Goal: Information Seeking & Learning: Learn about a topic

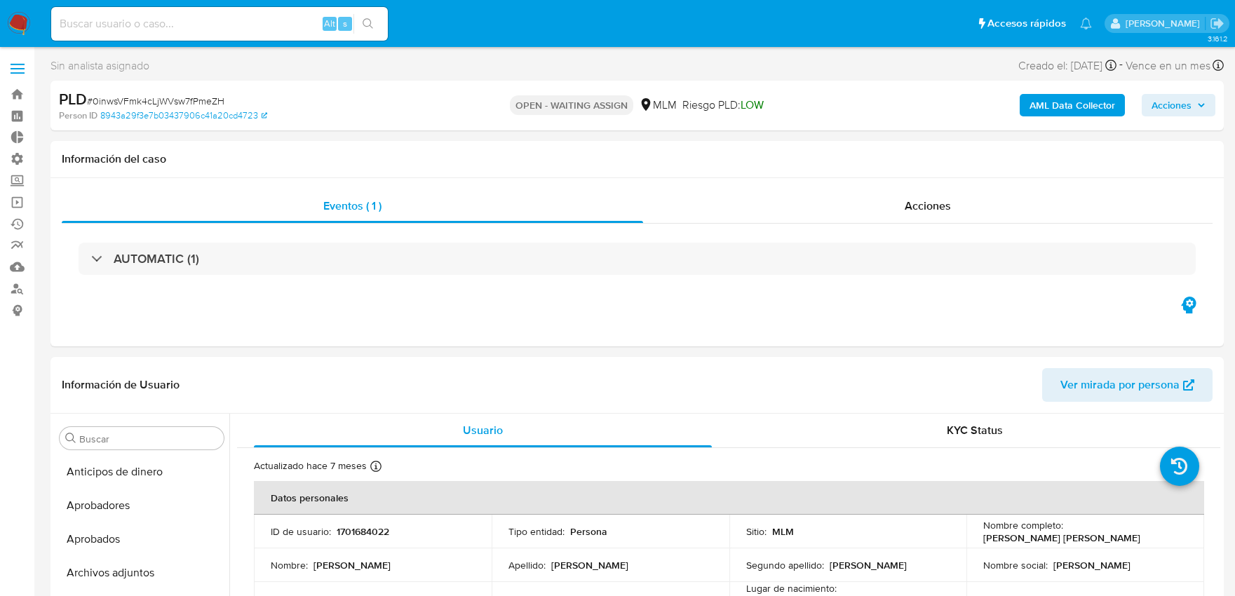
select select "10"
click at [1069, 107] on b "AML Data Collector" at bounding box center [1072, 105] width 86 height 22
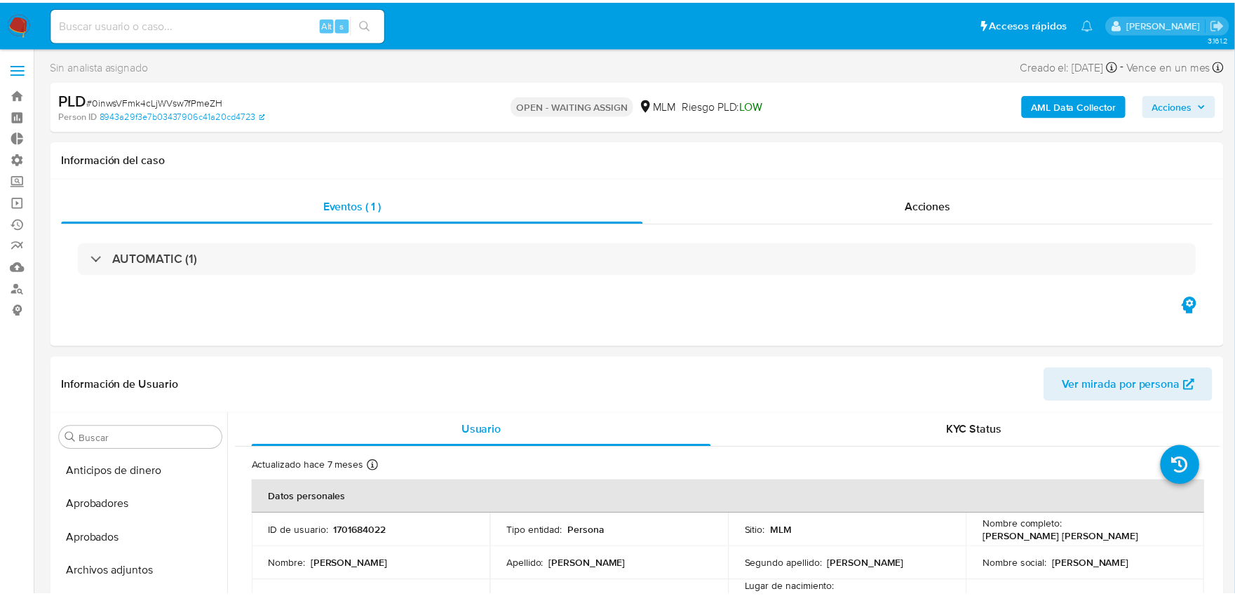
scroll to position [659, 0]
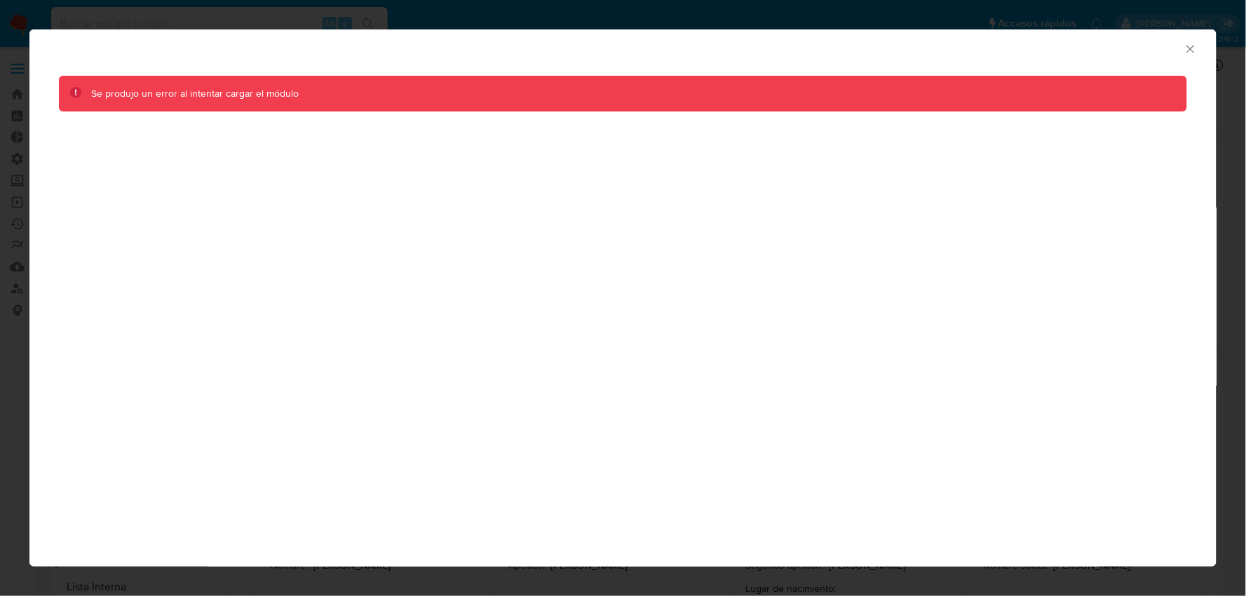
click at [1193, 57] on div "AML Data Collector" at bounding box center [622, 46] width 1187 height 35
click at [1192, 50] on icon "Cerrar ventana" at bounding box center [1190, 49] width 8 height 8
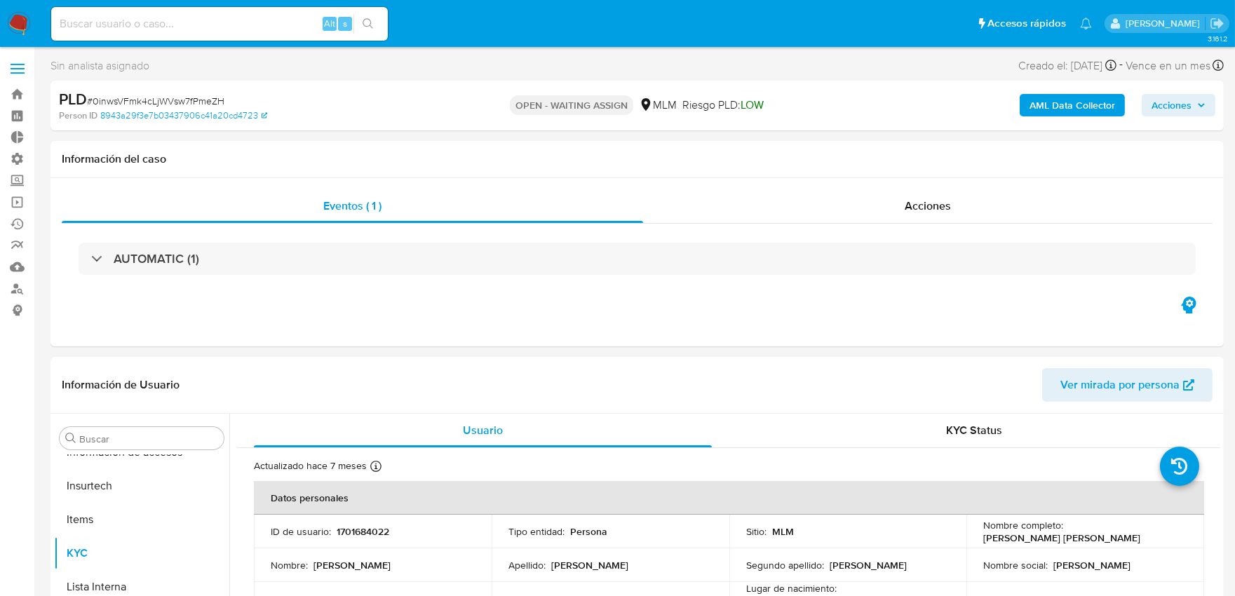
click at [1018, 105] on div "AML Data Collector Acciones" at bounding box center [1024, 105] width 381 height 33
click at [1029, 105] on button "AML Data Collector" at bounding box center [1071, 105] width 105 height 22
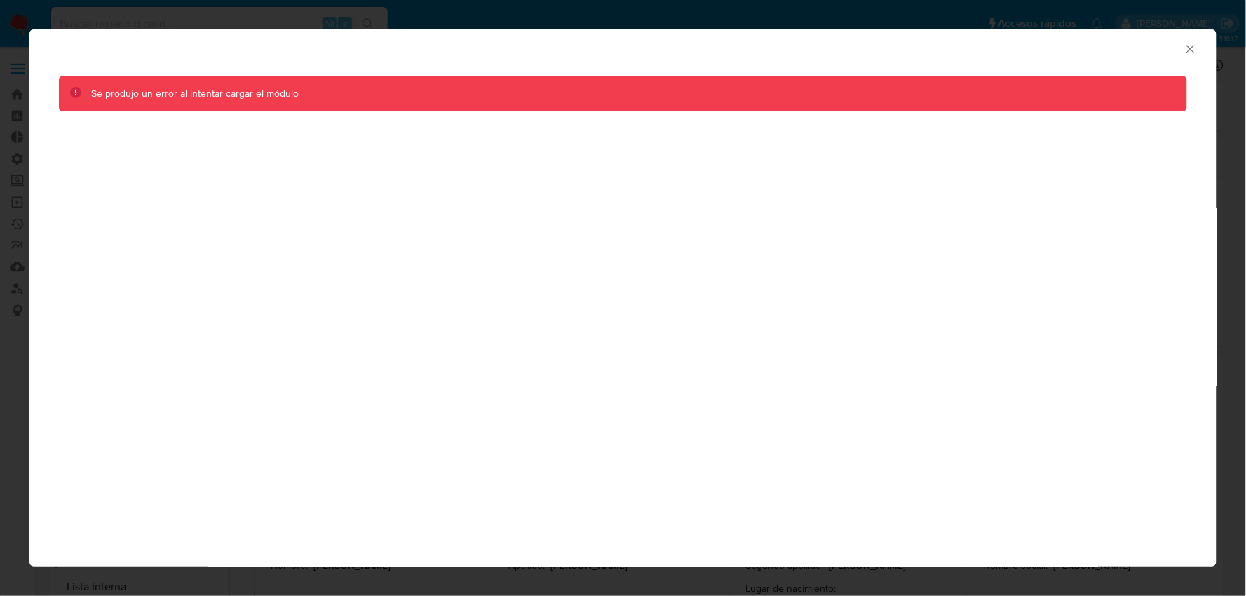
click at [1188, 52] on icon "Cerrar ventana" at bounding box center [1191, 49] width 14 height 14
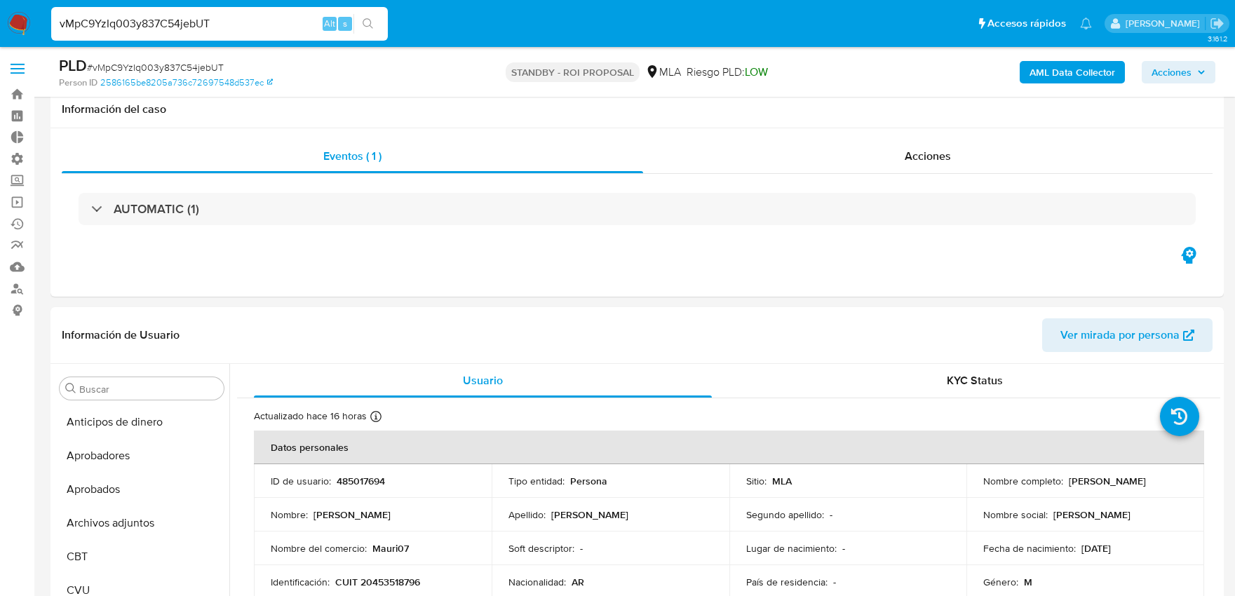
select select "10"
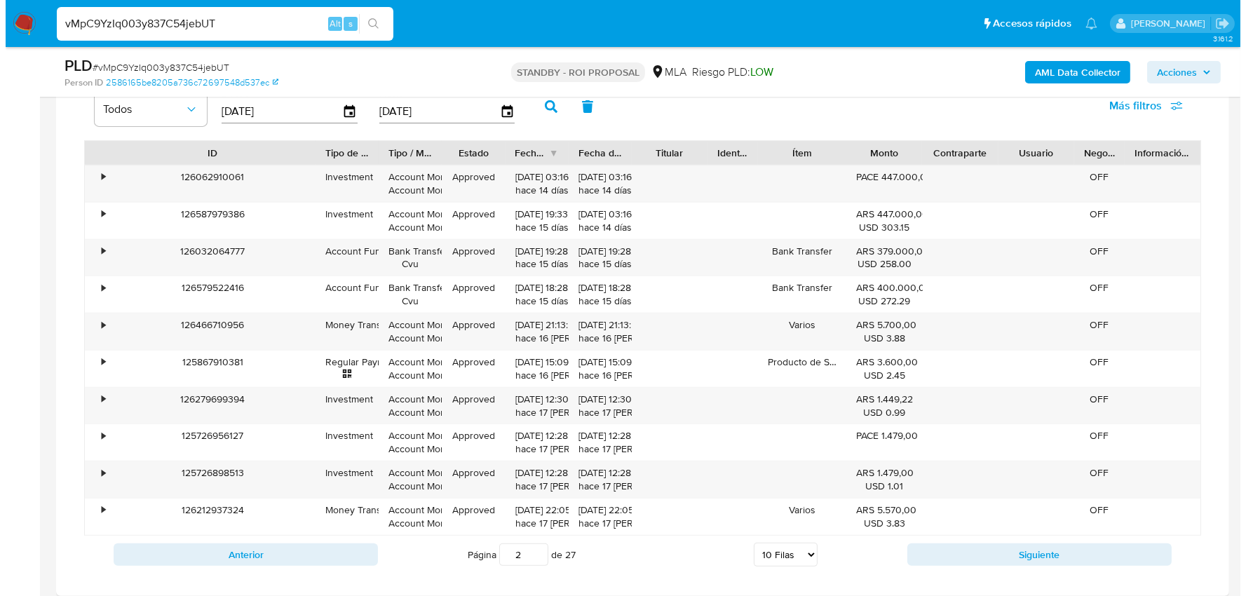
scroll to position [764, 0]
click at [1092, 74] on b "AML Data Collector" at bounding box center [1072, 72] width 86 height 22
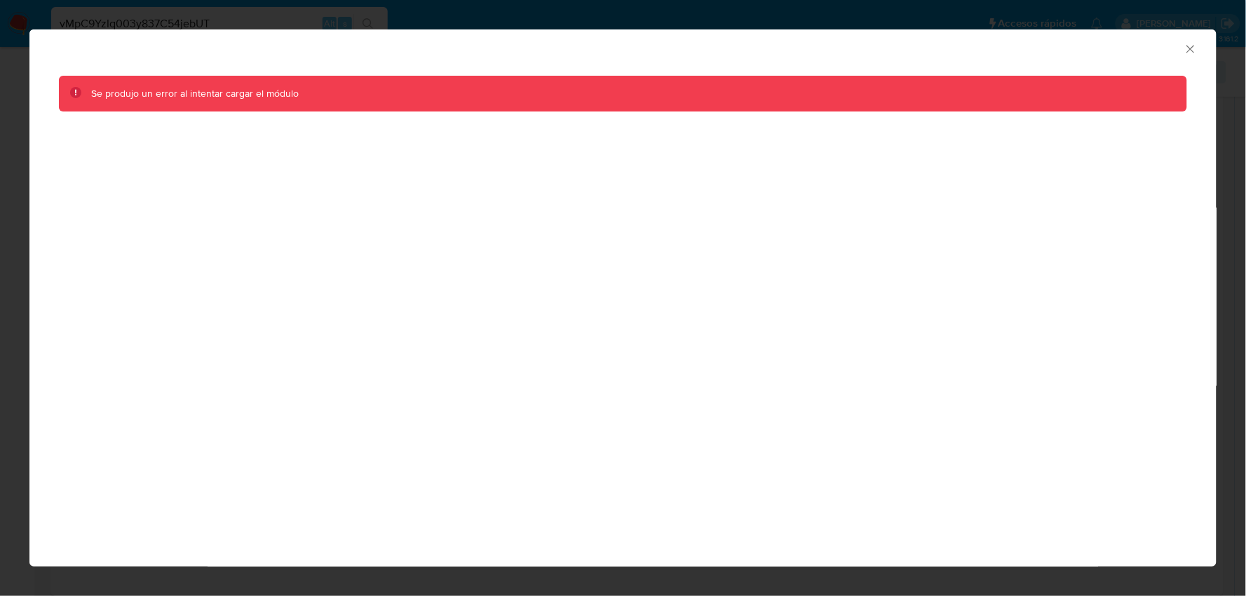
click at [1191, 45] on icon "Cerrar ventana" at bounding box center [1191, 49] width 14 height 14
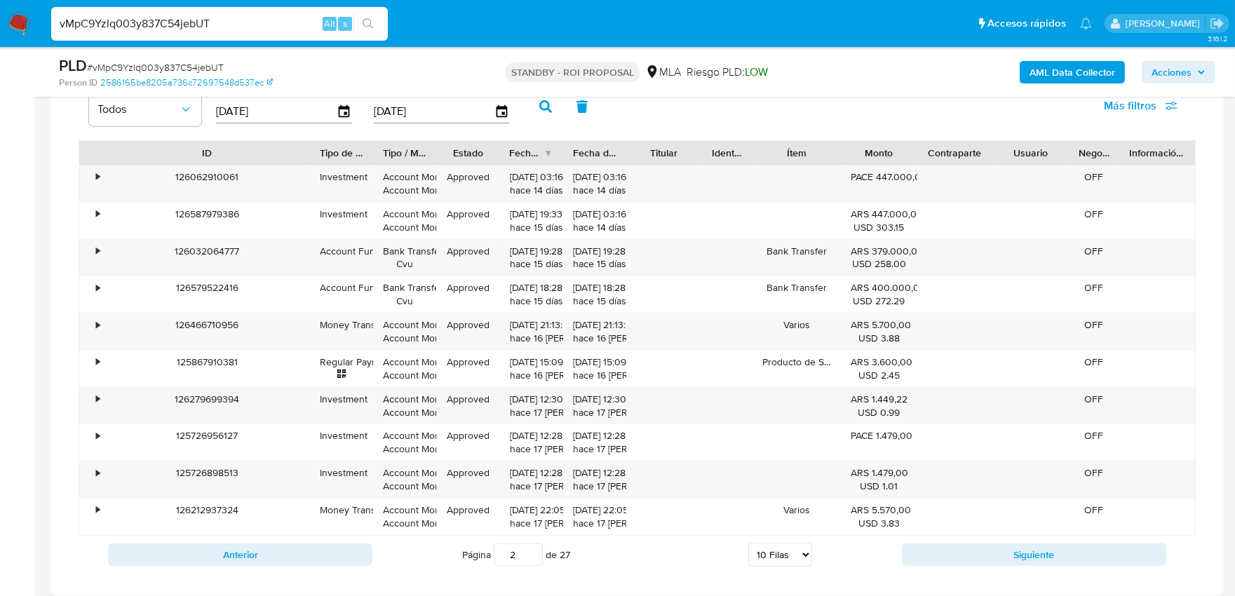
click at [1031, 79] on b "AML Data Collector" at bounding box center [1072, 72] width 86 height 22
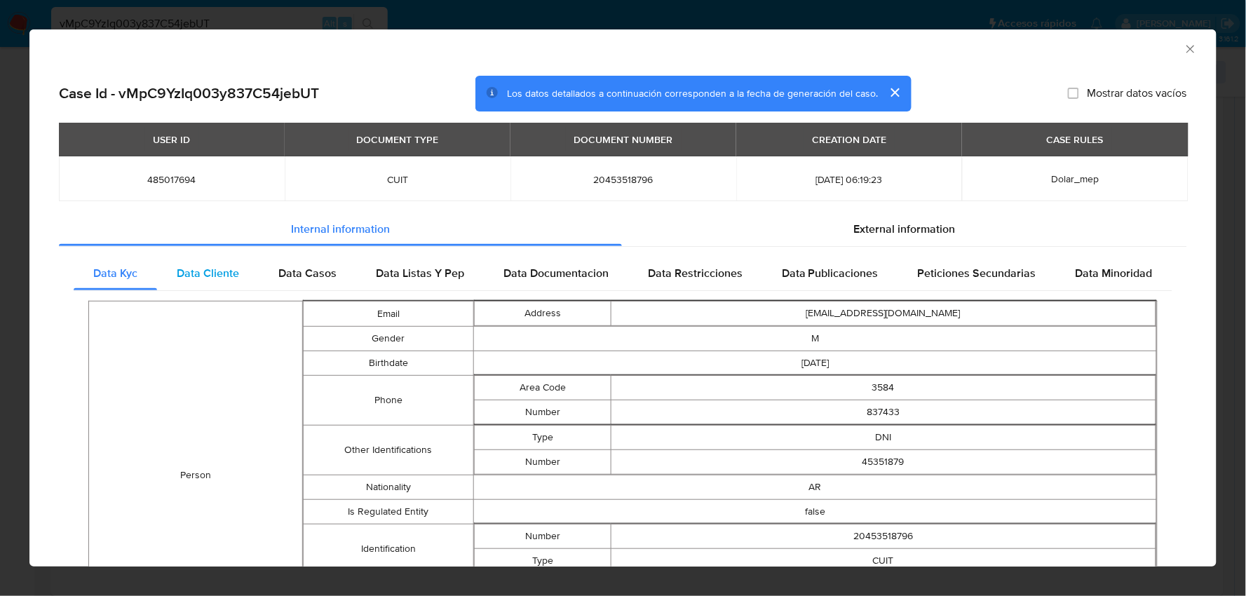
click at [215, 282] on div "Data Cliente" at bounding box center [208, 274] width 102 height 34
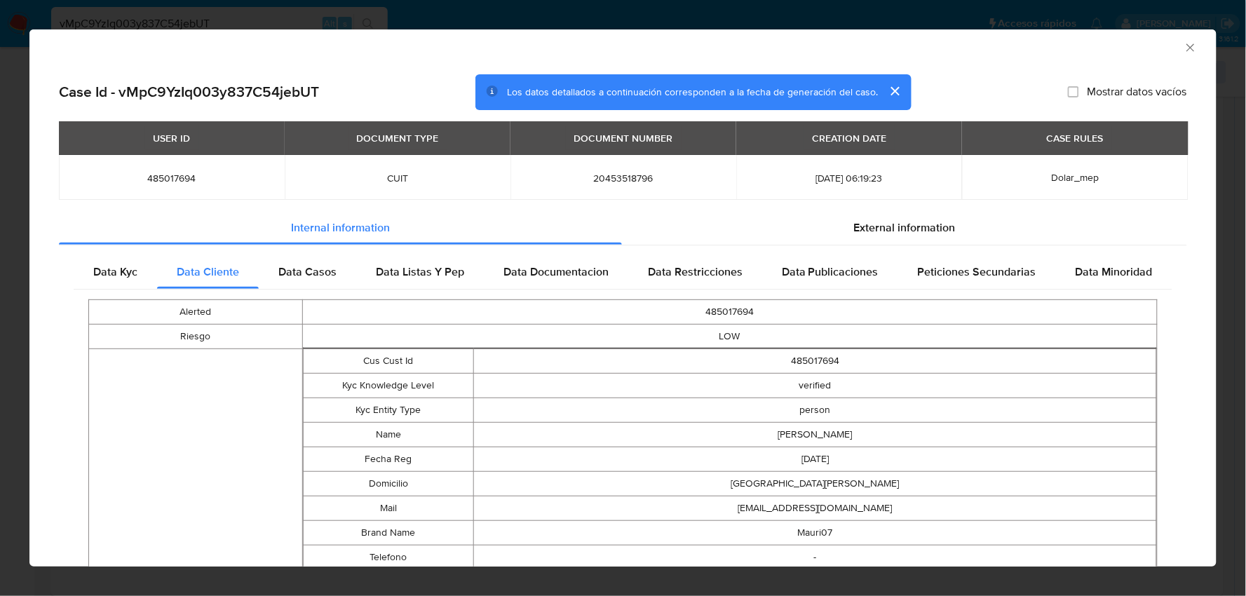
scroll to position [0, 0]
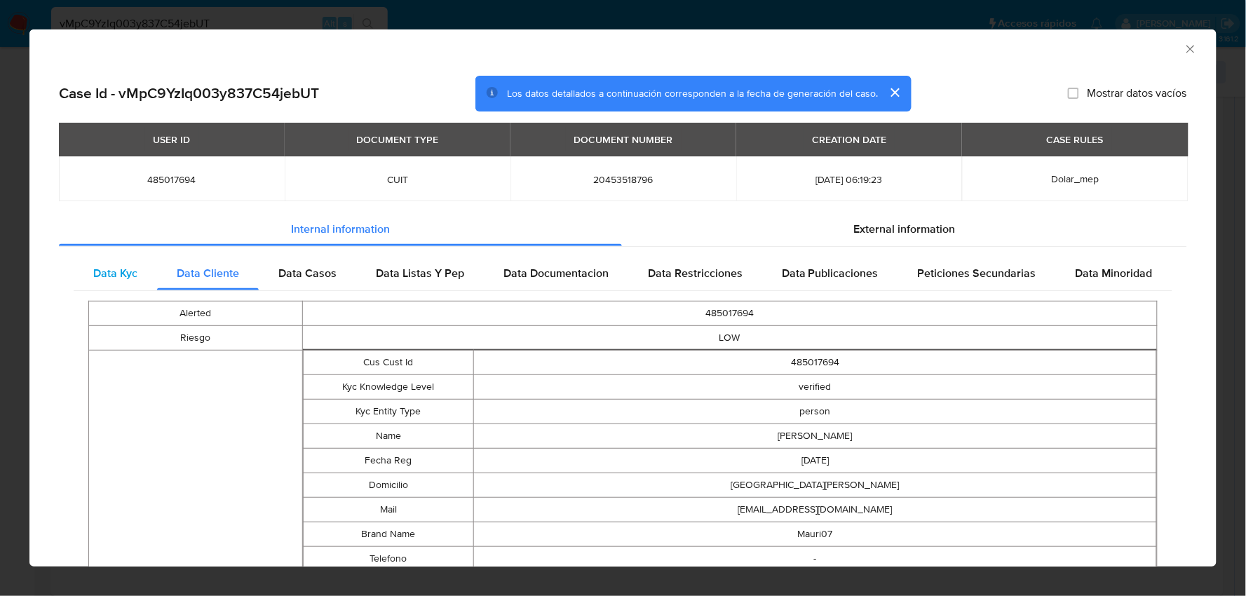
click at [121, 268] on span "Data Kyc" at bounding box center [115, 273] width 44 height 16
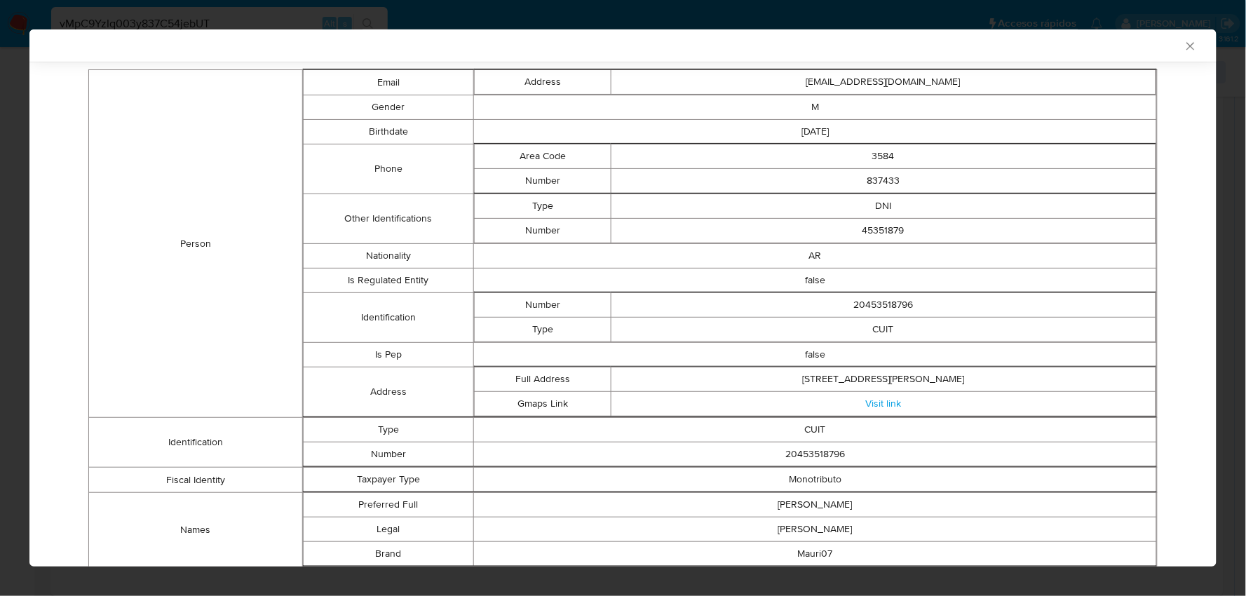
scroll to position [230, 0]
click at [880, 400] on link "Visit link" at bounding box center [883, 402] width 36 height 14
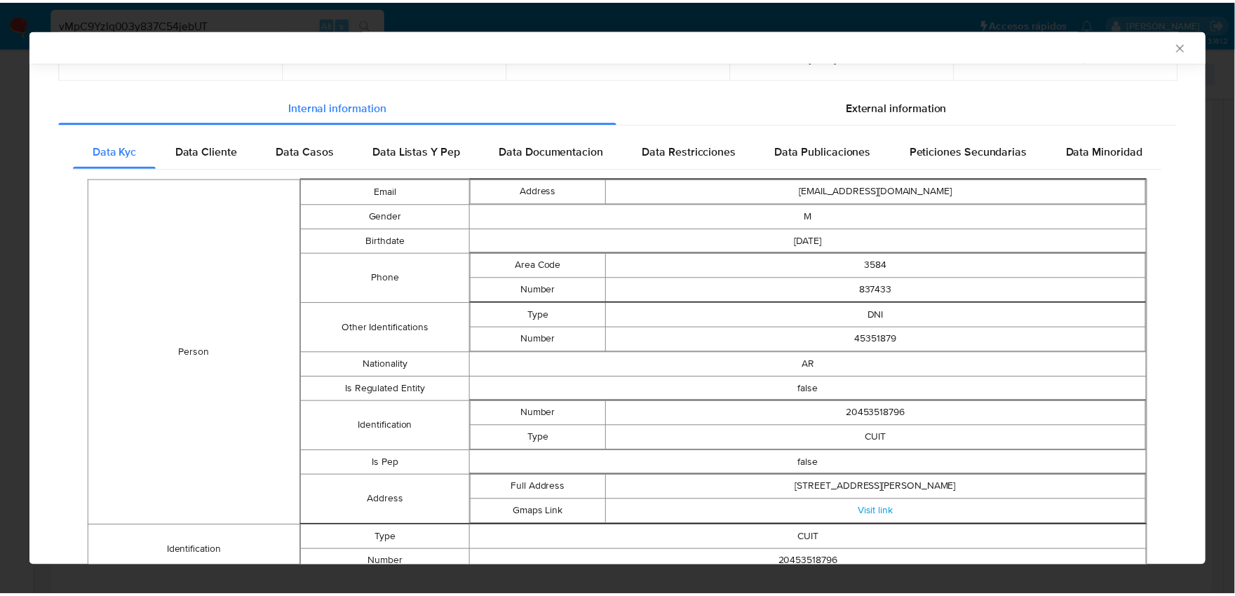
scroll to position [0, 0]
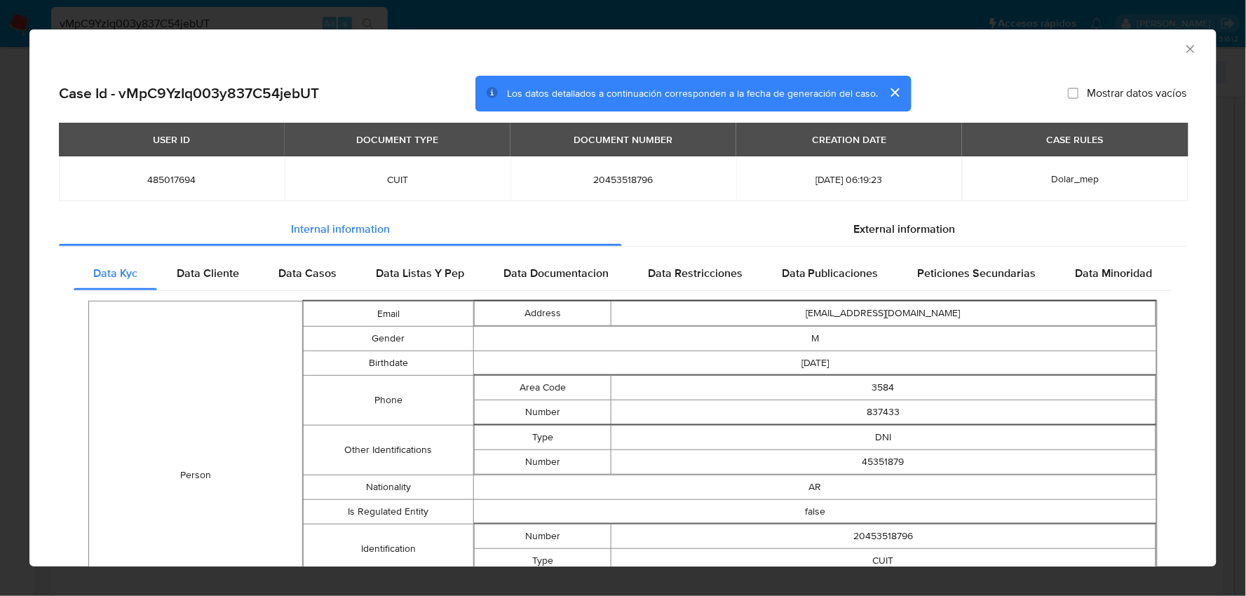
click at [1184, 53] on icon "Cerrar ventana" at bounding box center [1191, 49] width 14 height 14
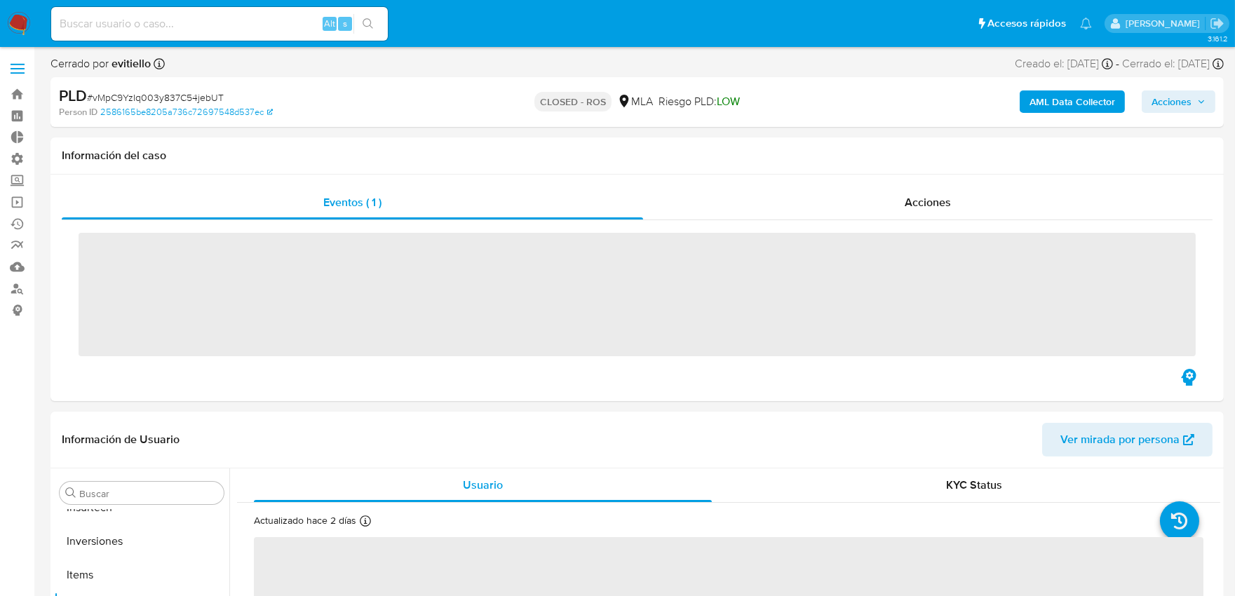
scroll to position [726, 0]
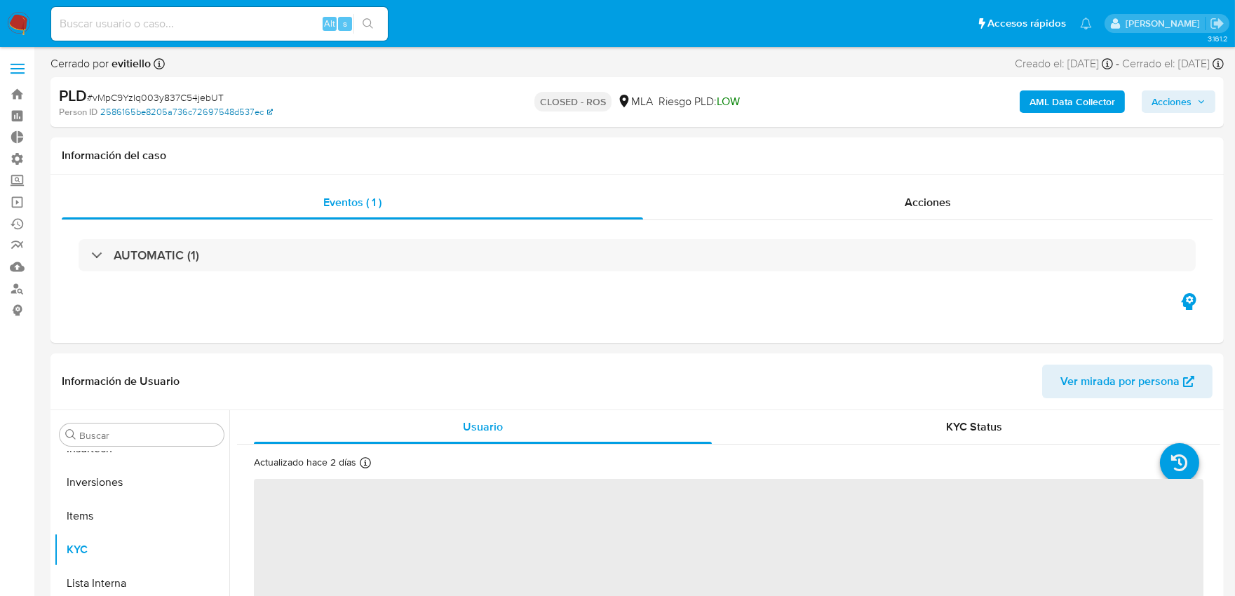
select select "10"
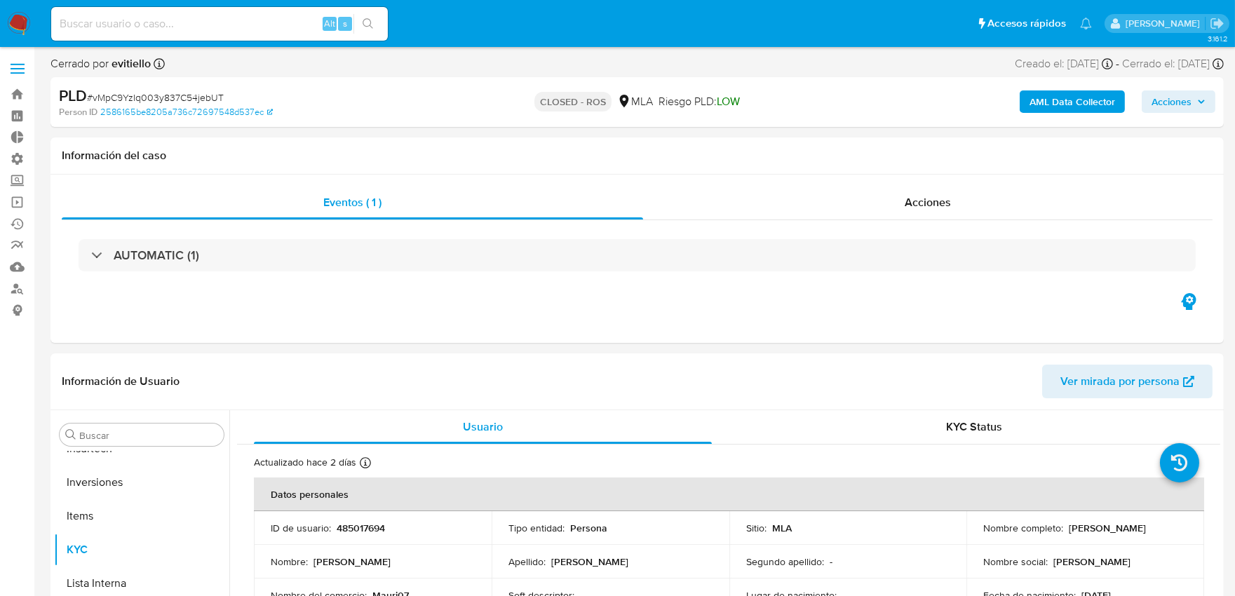
click at [13, 68] on span at bounding box center [18, 69] width 14 height 2
click at [0, 0] on input "checkbox" at bounding box center [0, 0] width 0 height 0
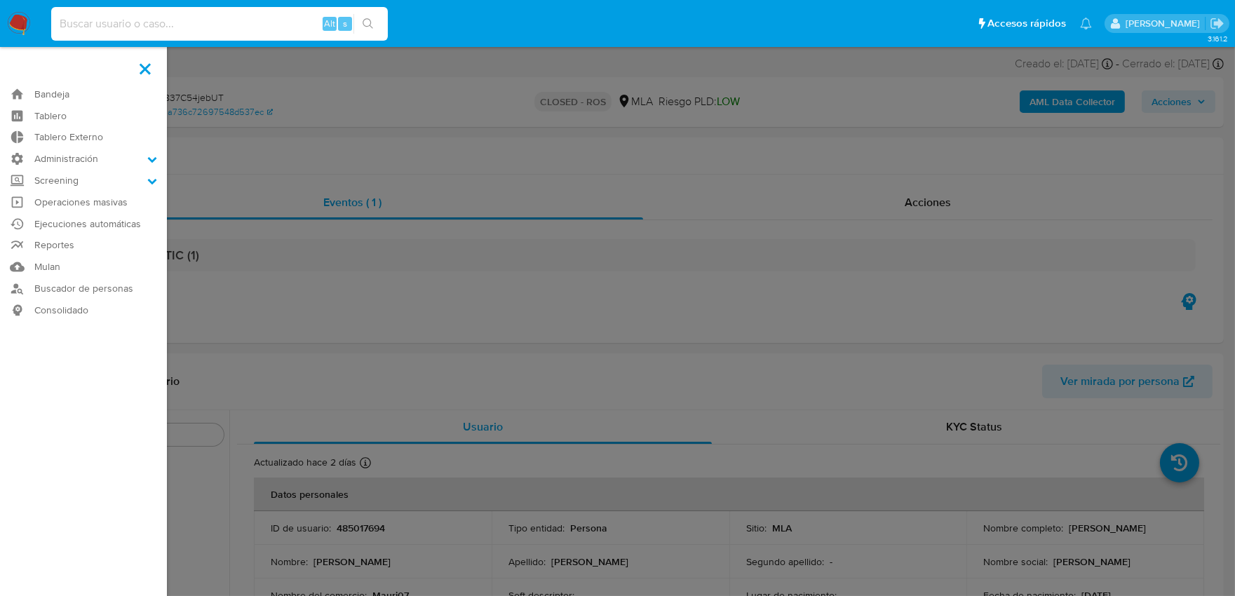
click at [156, 17] on input at bounding box center [219, 24] width 337 height 18
click at [109, 27] on input at bounding box center [219, 24] width 337 height 18
click at [153, 65] on label at bounding box center [145, 68] width 35 height 29
click at [0, 0] on input "checkbox" at bounding box center [0, 0] width 0 height 0
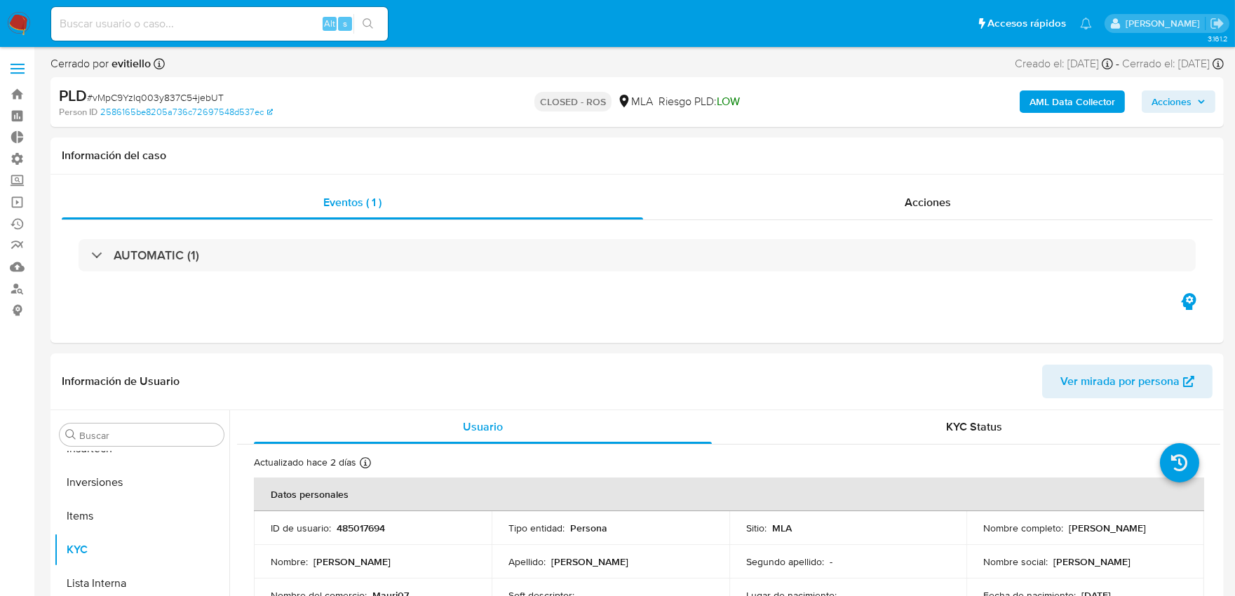
click at [25, 70] on label at bounding box center [17, 68] width 35 height 29
click at [0, 0] on input "checkbox" at bounding box center [0, 0] width 0 height 0
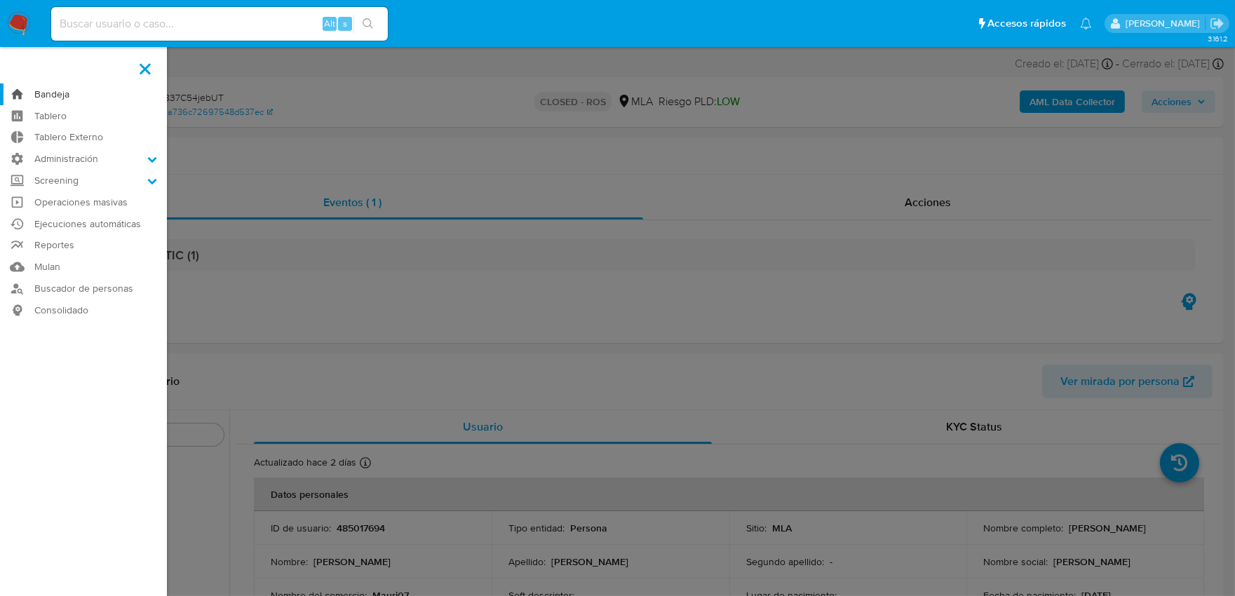
click at [27, 93] on link "Bandeja" at bounding box center [83, 94] width 167 height 22
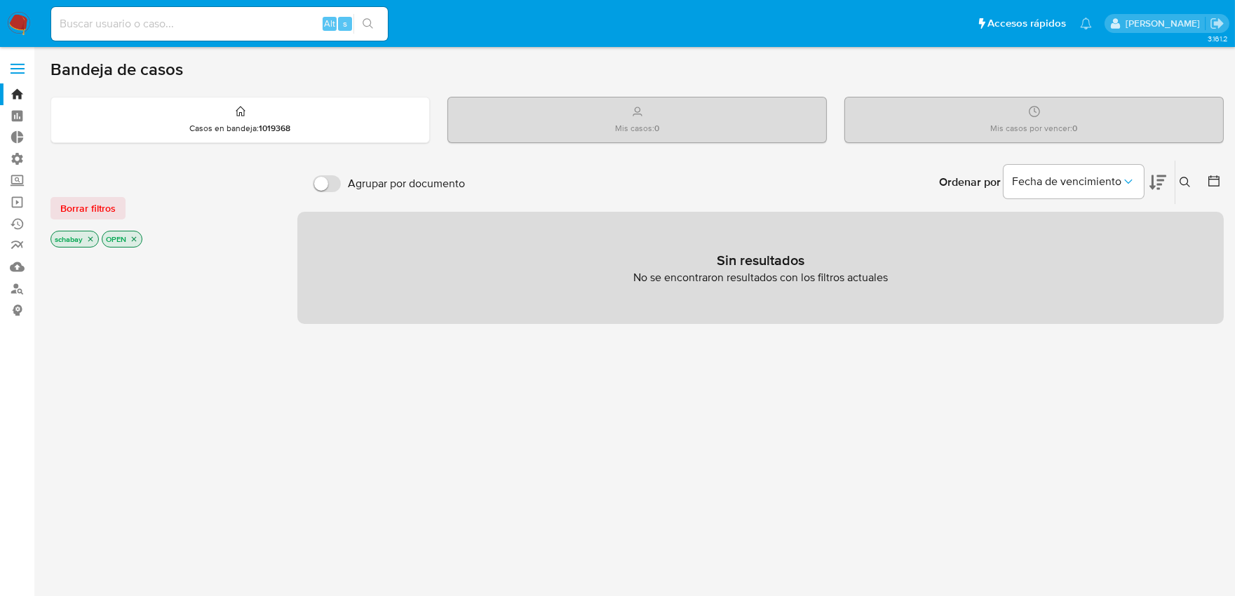
click at [87, 236] on icon "close-filter" at bounding box center [90, 239] width 8 height 8
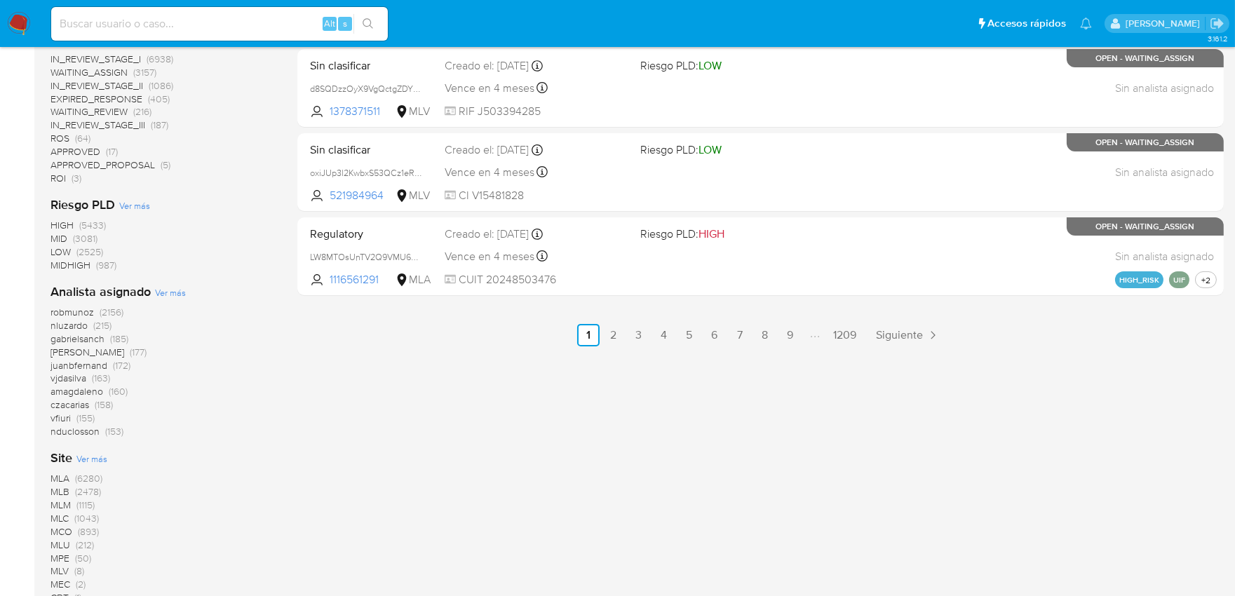
scroll to position [779, 0]
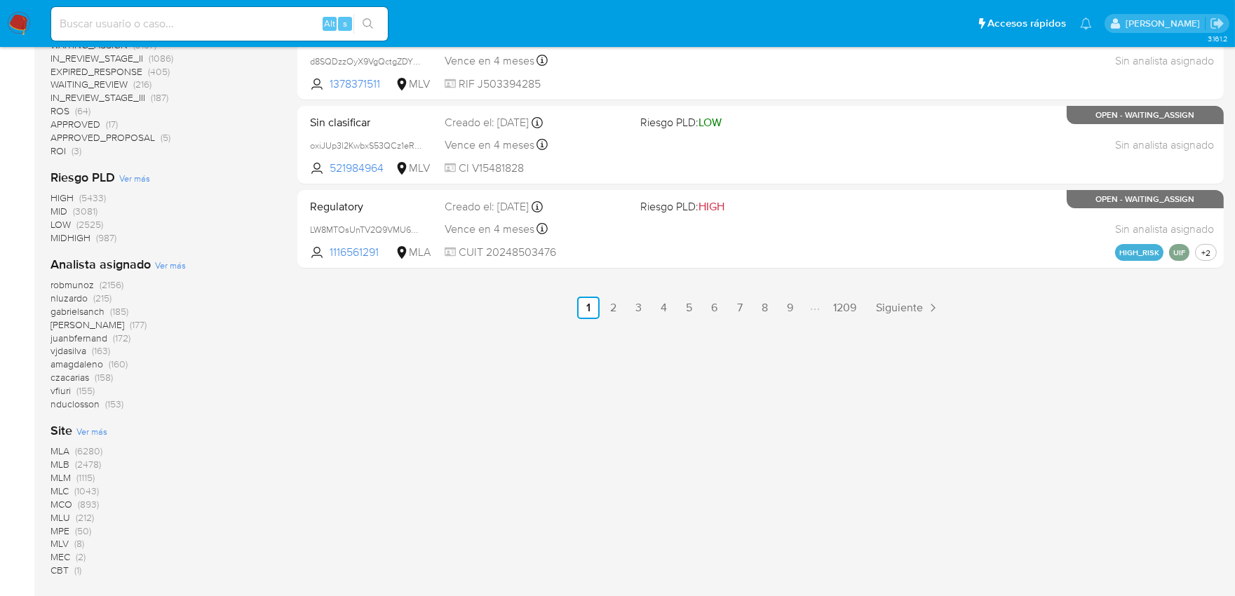
click at [60, 454] on span "MLA" at bounding box center [59, 451] width 19 height 14
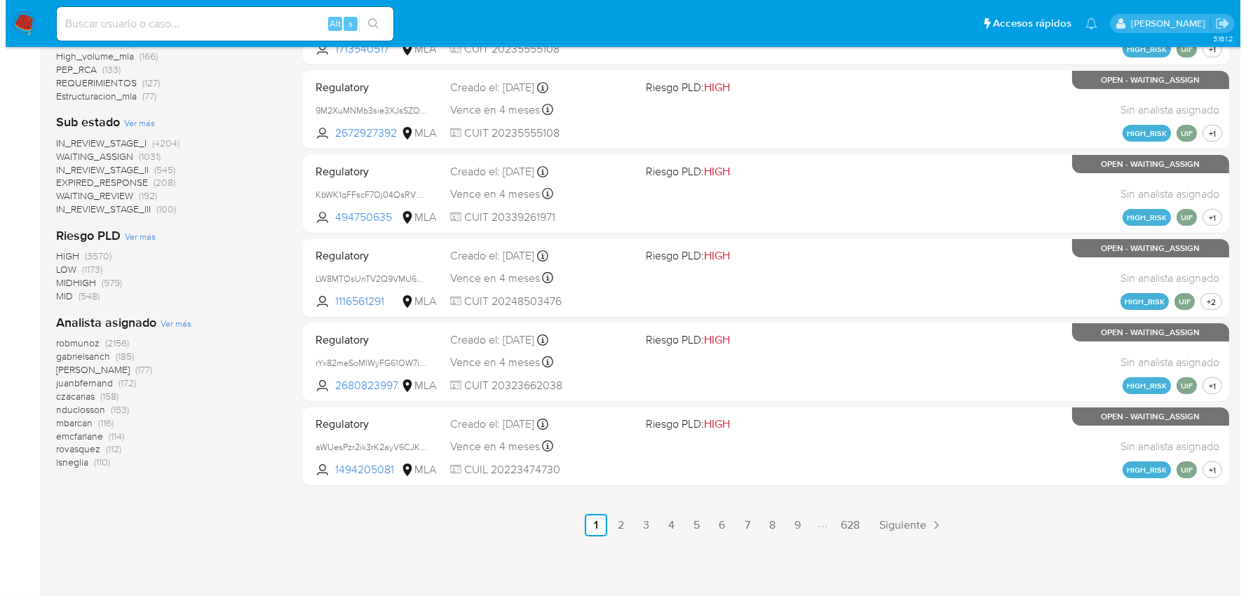
scroll to position [561, 0]
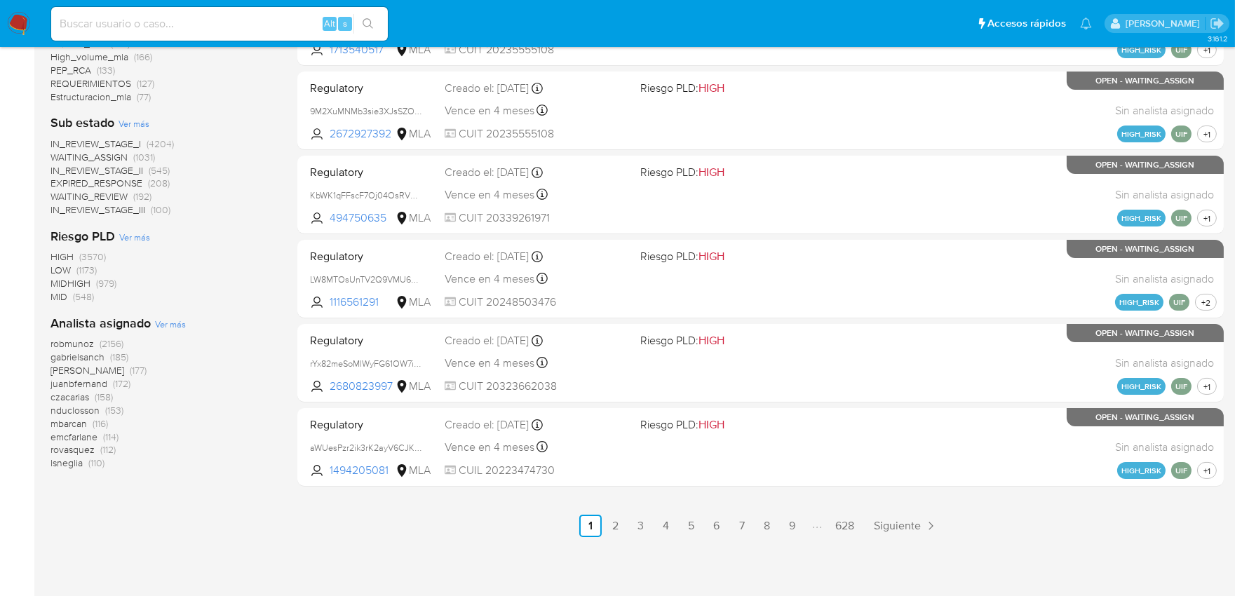
click at [165, 318] on span "Ver más" at bounding box center [170, 324] width 31 height 13
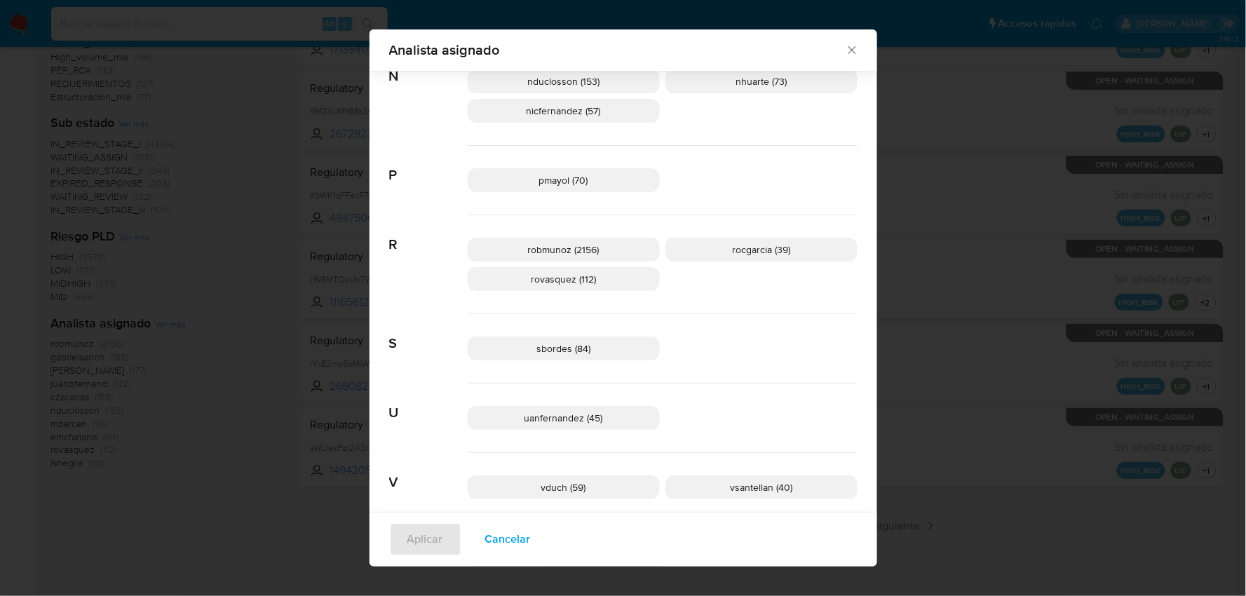
scroll to position [1026, 0]
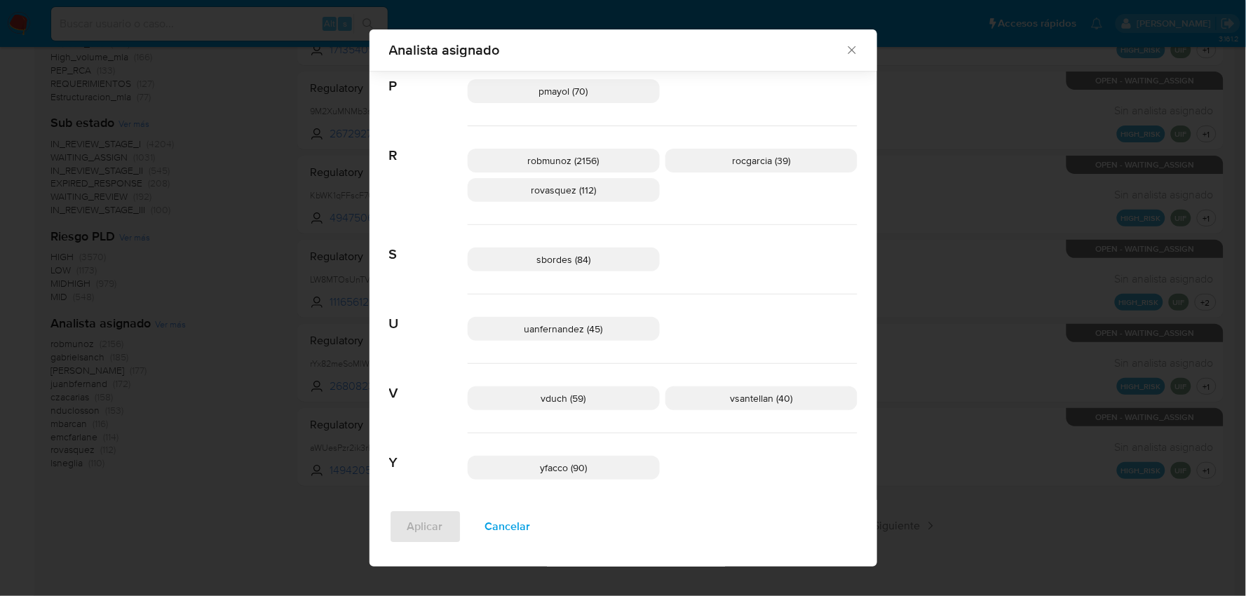
click at [564, 402] on span "vduch (59)" at bounding box center [563, 398] width 45 height 14
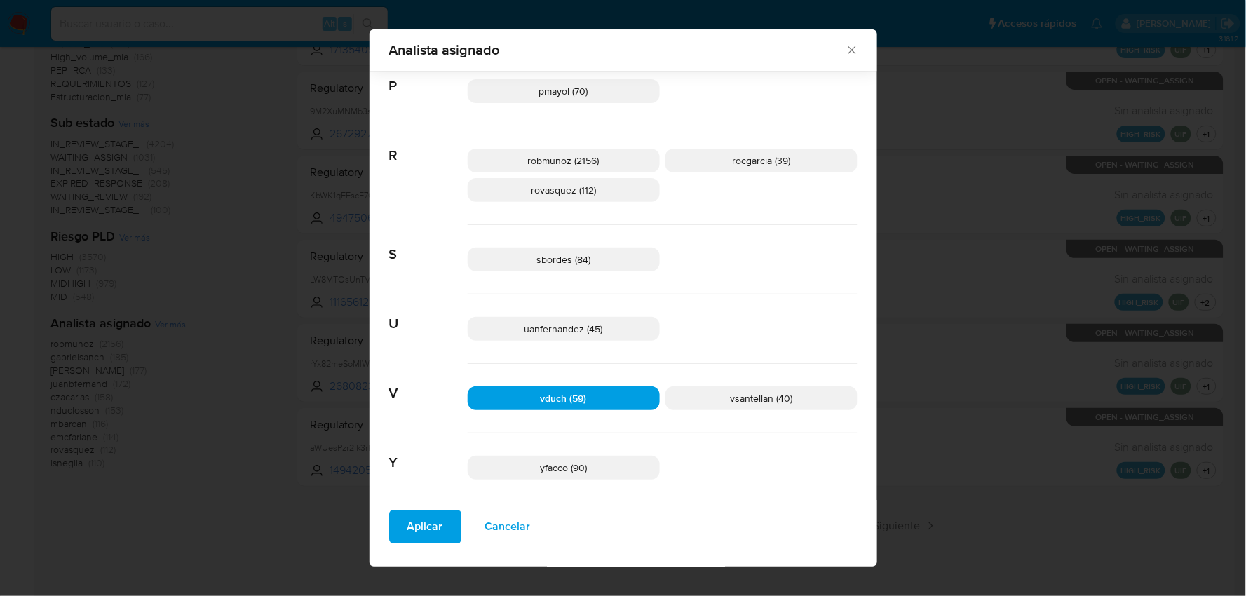
drag, startPoint x: 423, startPoint y: 528, endPoint x: 426, endPoint y: 520, distance: 8.5
click at [421, 529] on span "Aplicar" at bounding box center [425, 527] width 36 height 31
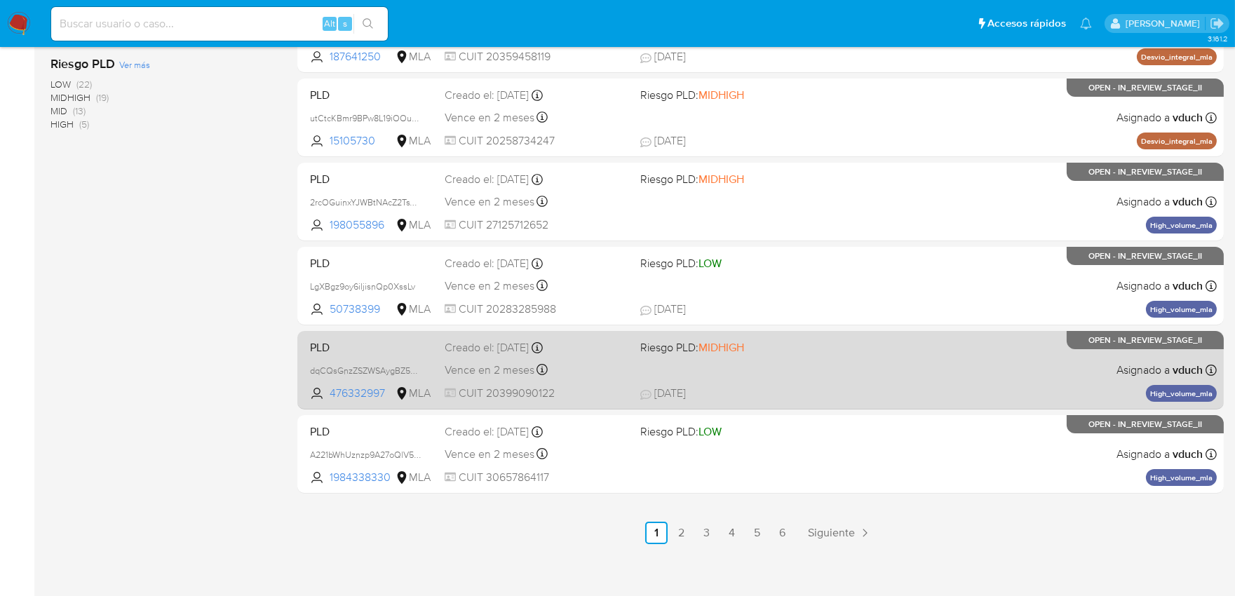
scroll to position [561, 0]
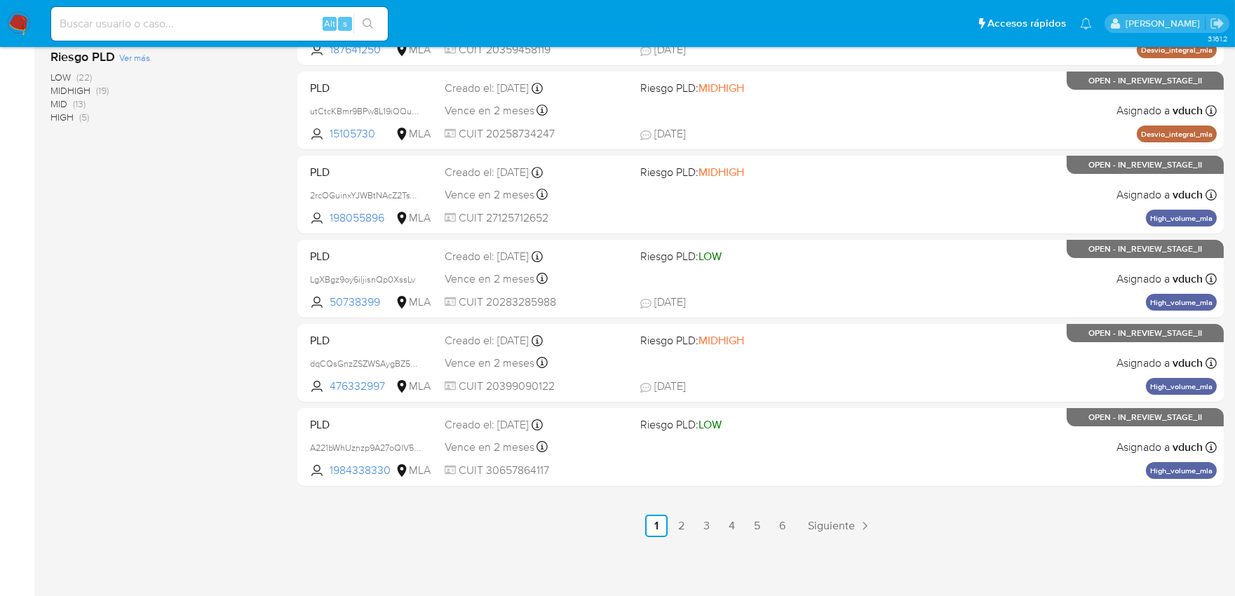
click at [689, 527] on link "2" at bounding box center [681, 526] width 22 height 22
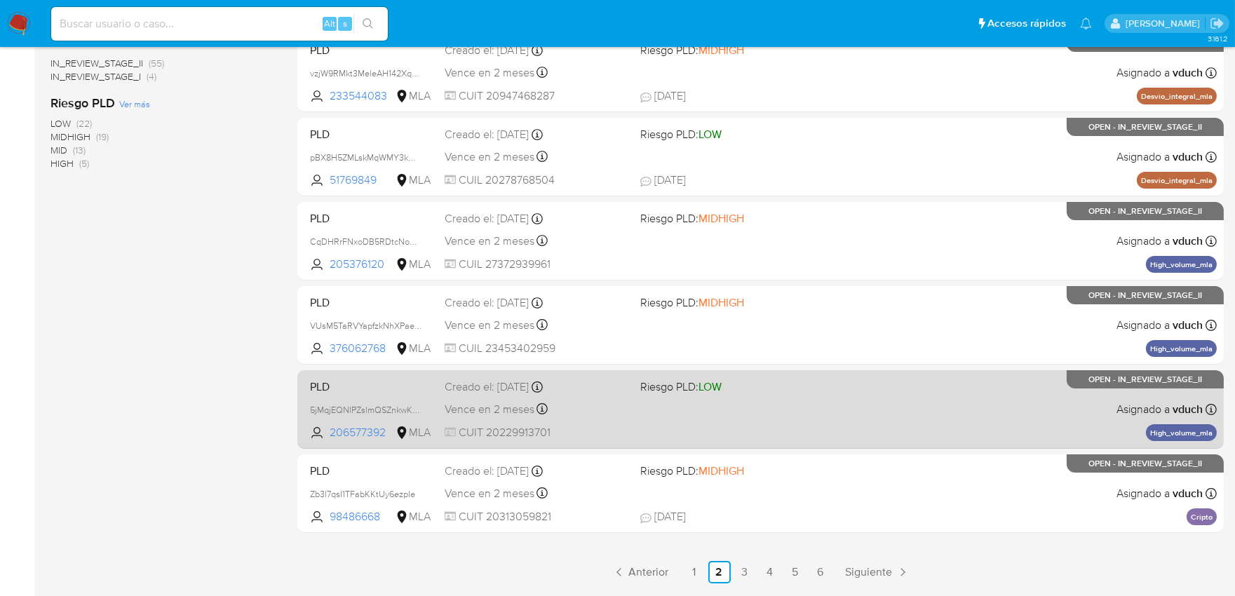
scroll to position [561, 0]
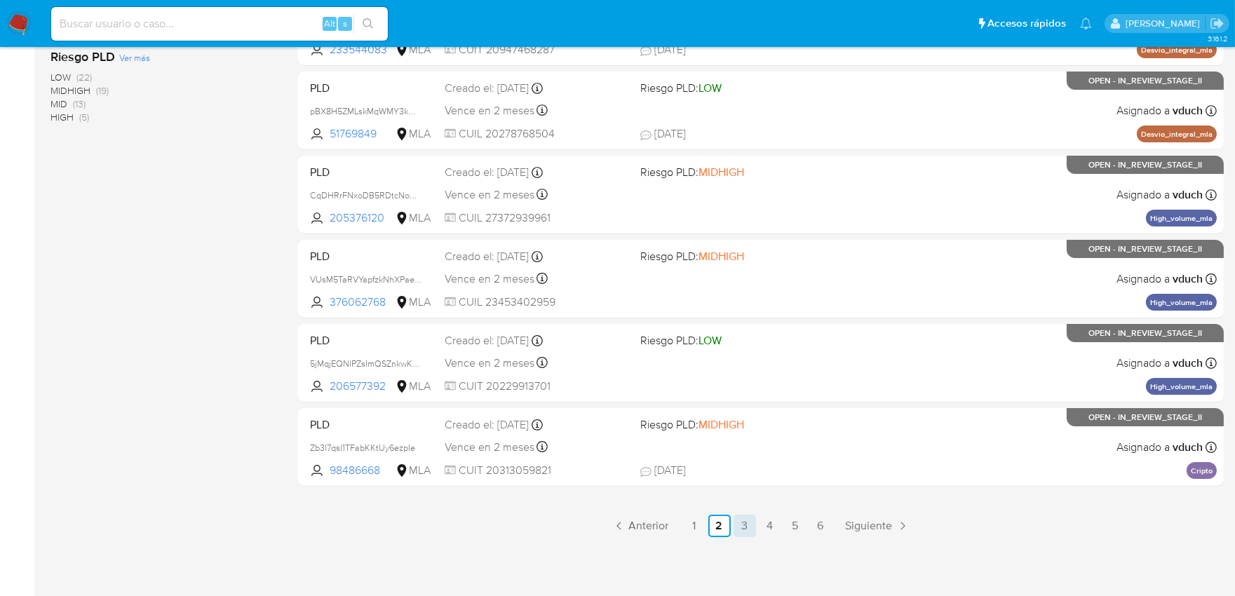
click at [740, 522] on link "3" at bounding box center [744, 526] width 22 height 22
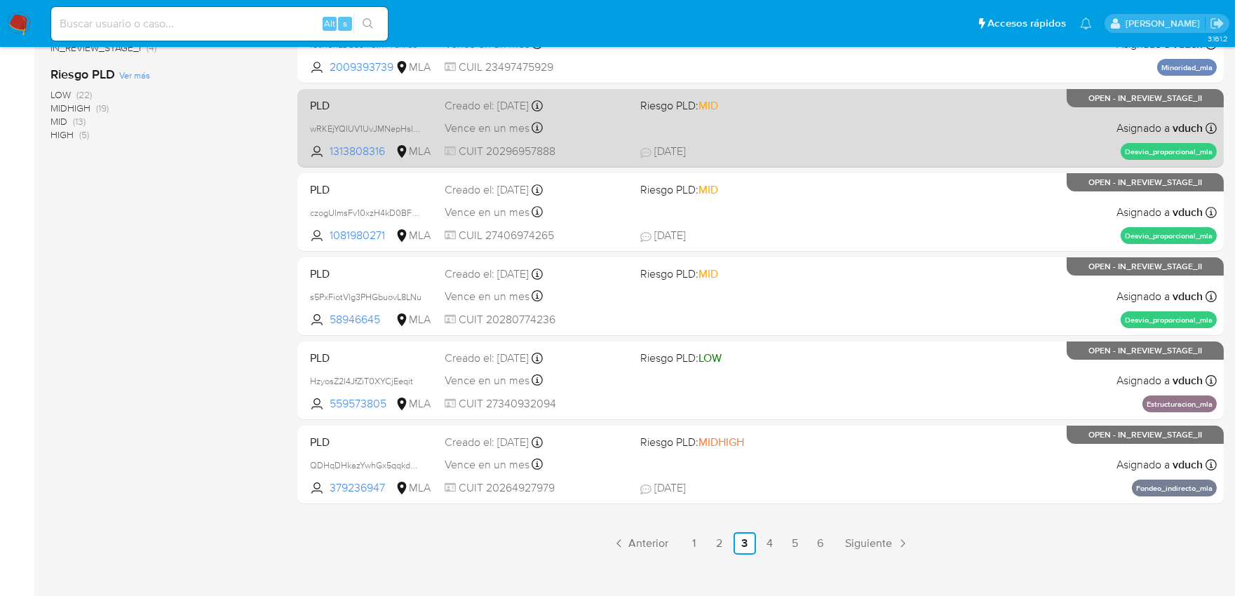
scroll to position [545, 0]
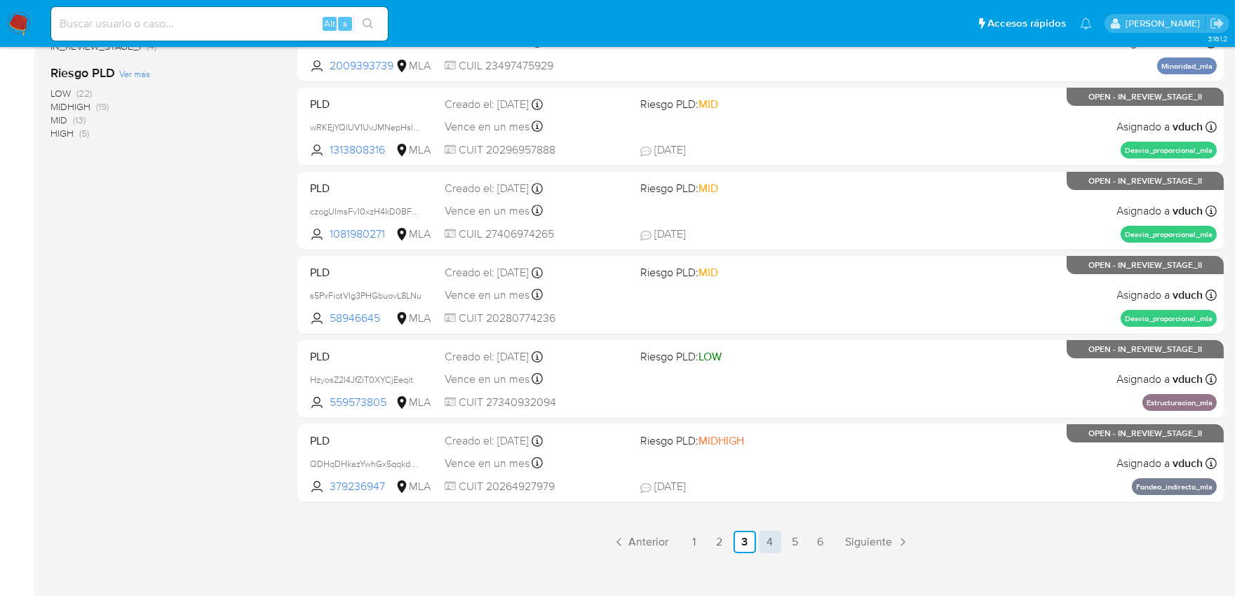
click at [768, 549] on link "4" at bounding box center [770, 542] width 22 height 22
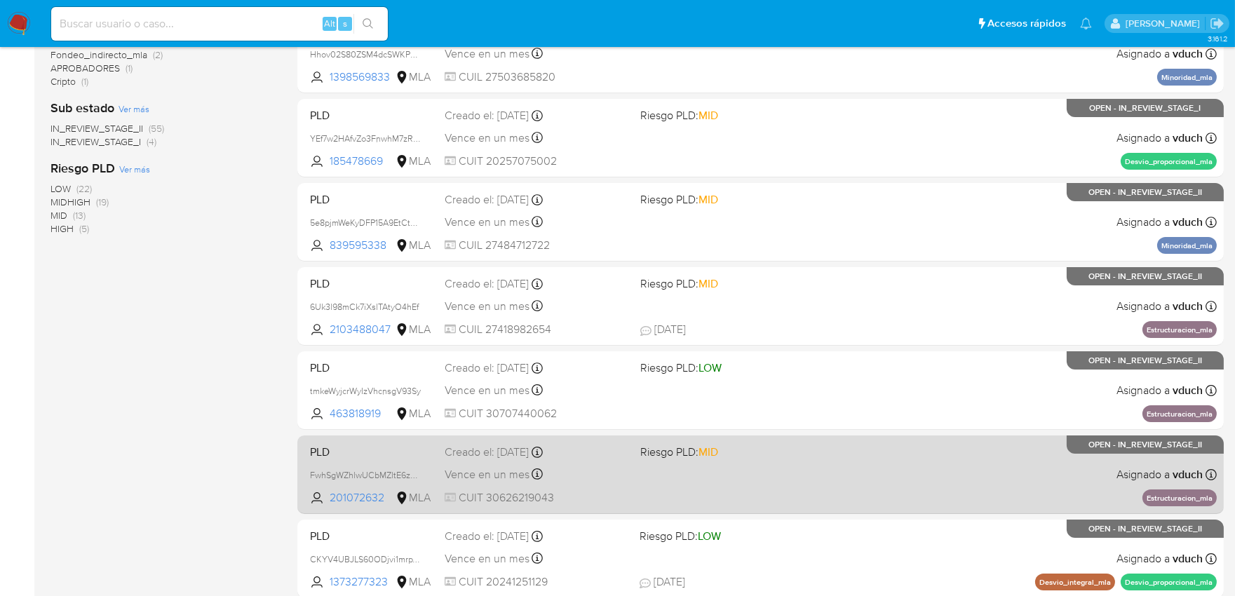
scroll to position [545, 0]
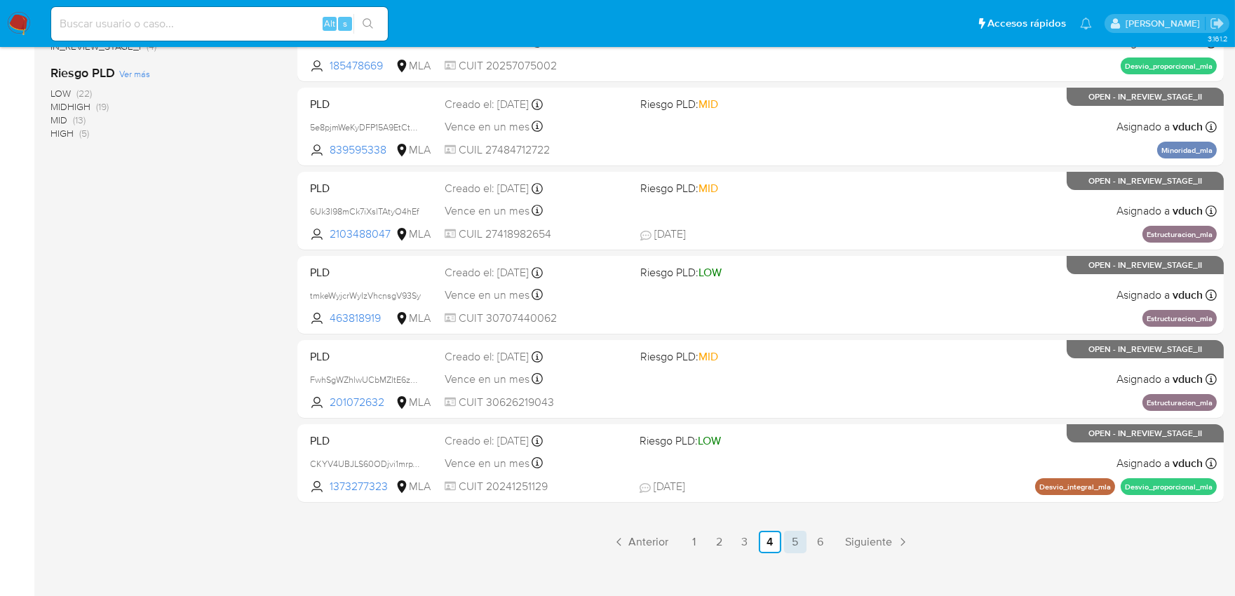
click at [793, 538] on link "5" at bounding box center [795, 542] width 22 height 22
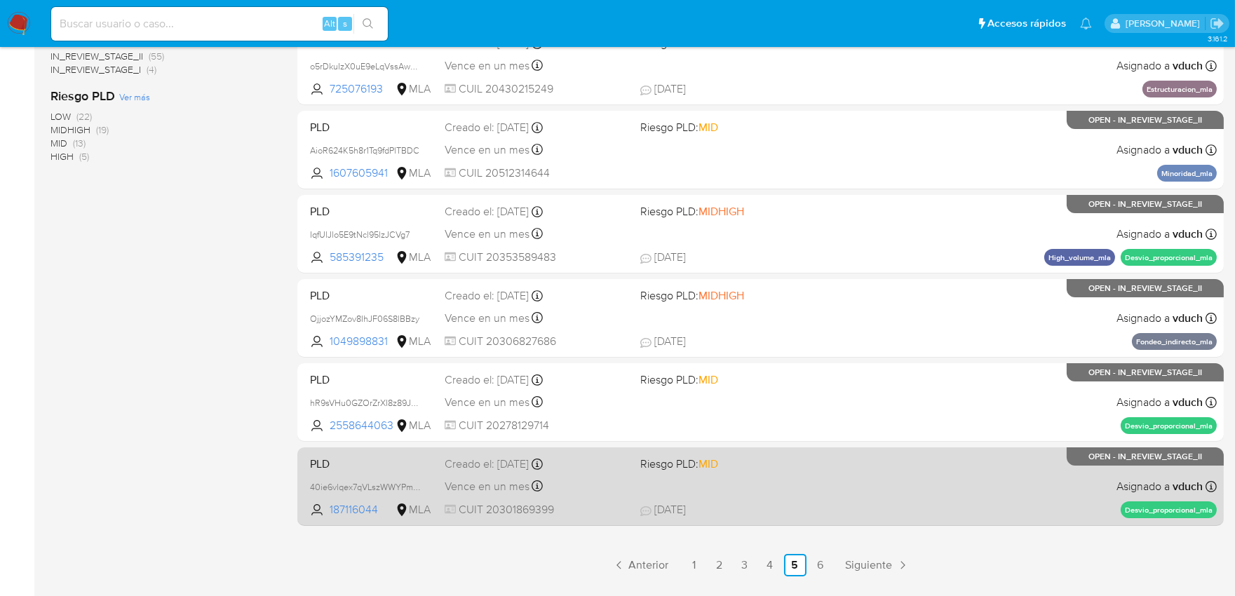
scroll to position [545, 0]
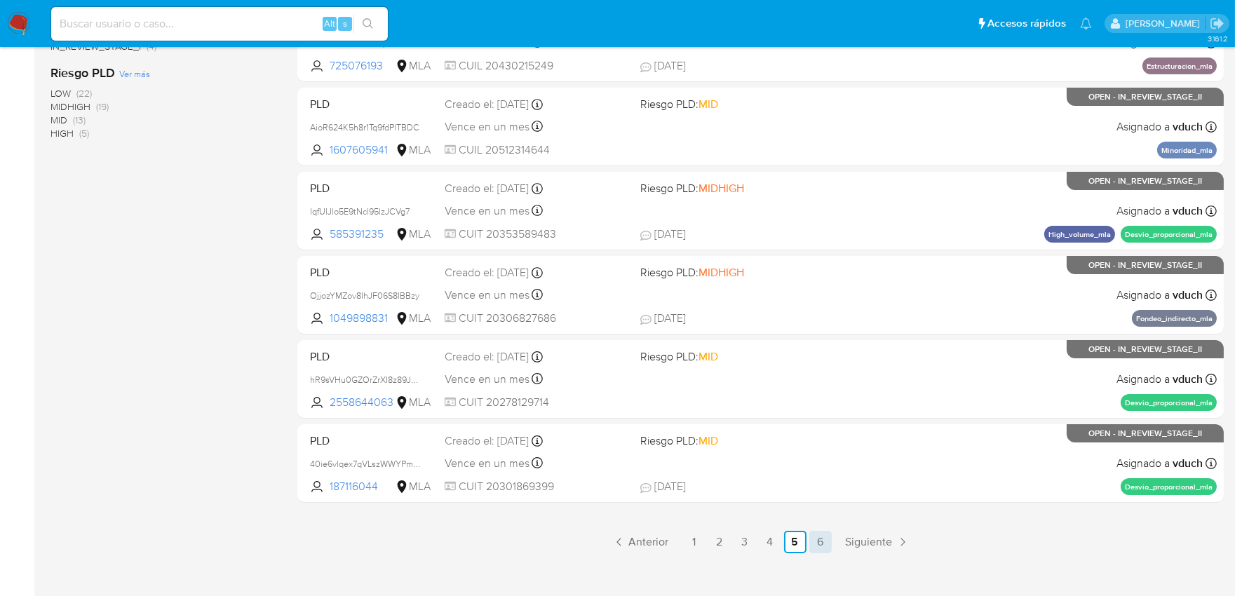
click at [820, 548] on link "6" at bounding box center [820, 542] width 22 height 22
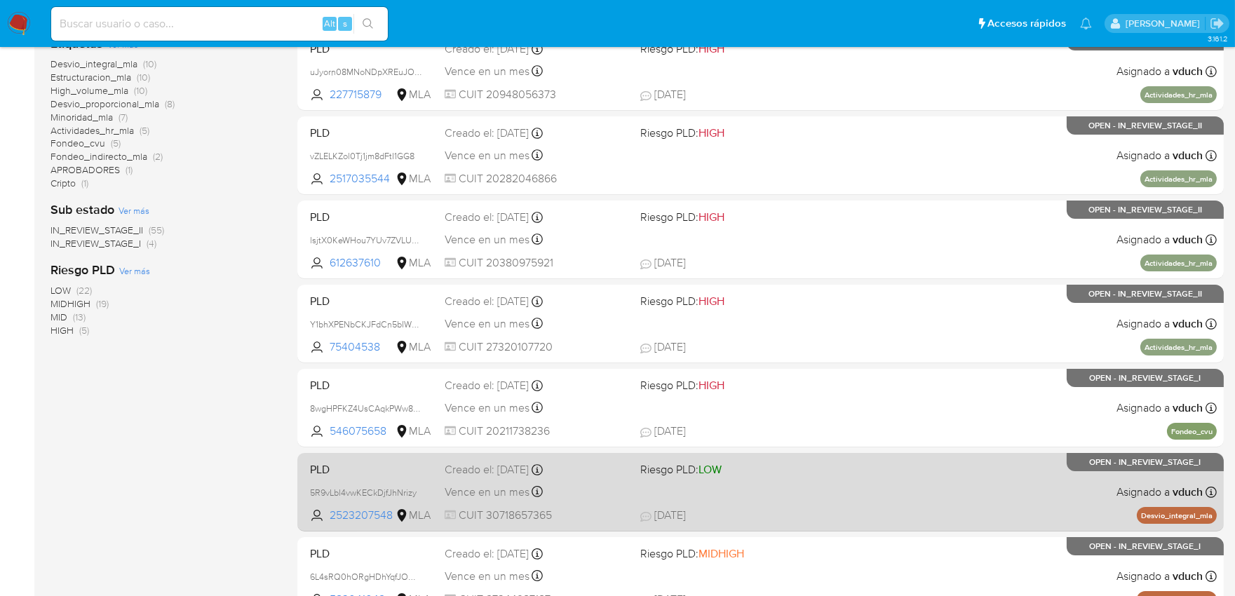
scroll to position [320, 0]
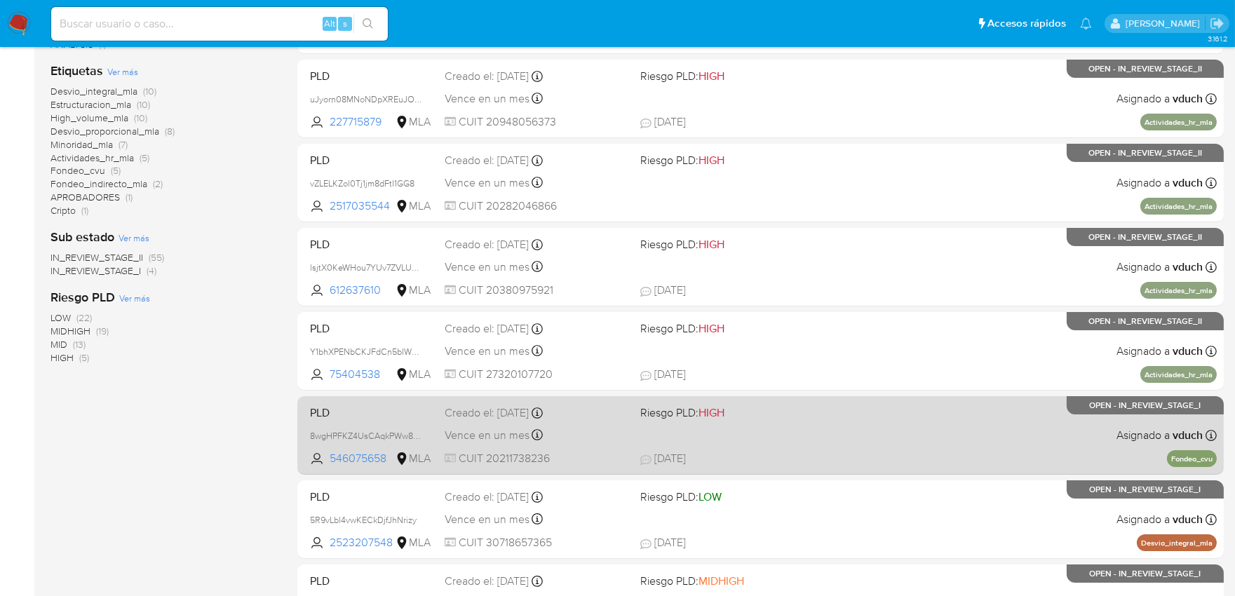
click at [500, 432] on span "Vence en un mes" at bounding box center [487, 435] width 85 height 15
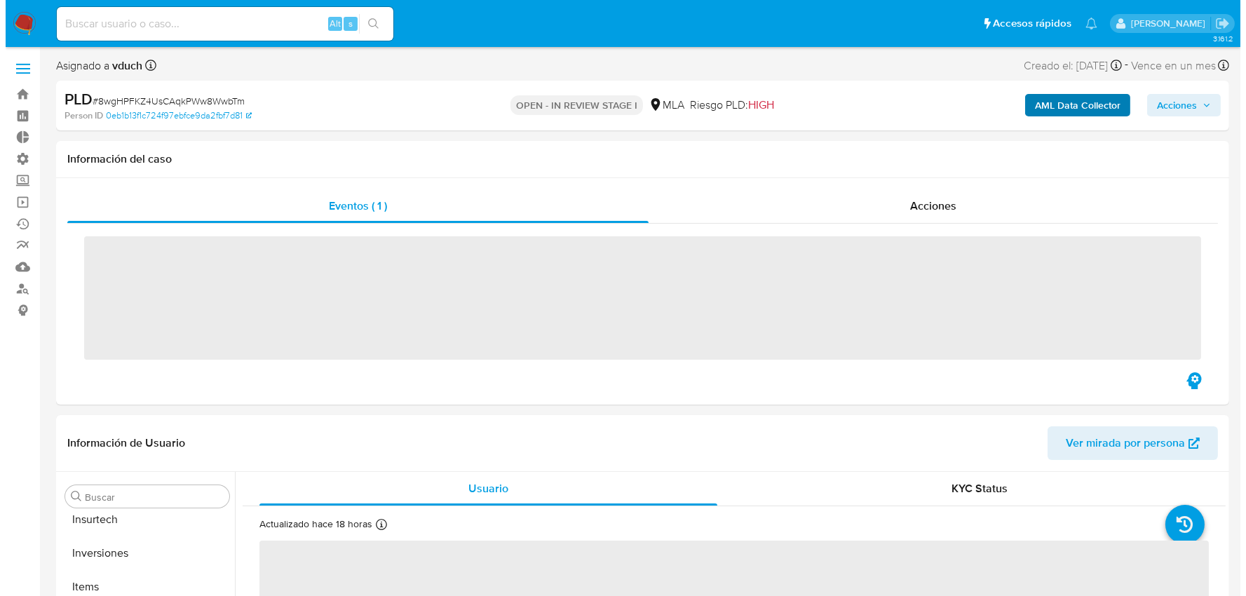
scroll to position [726, 0]
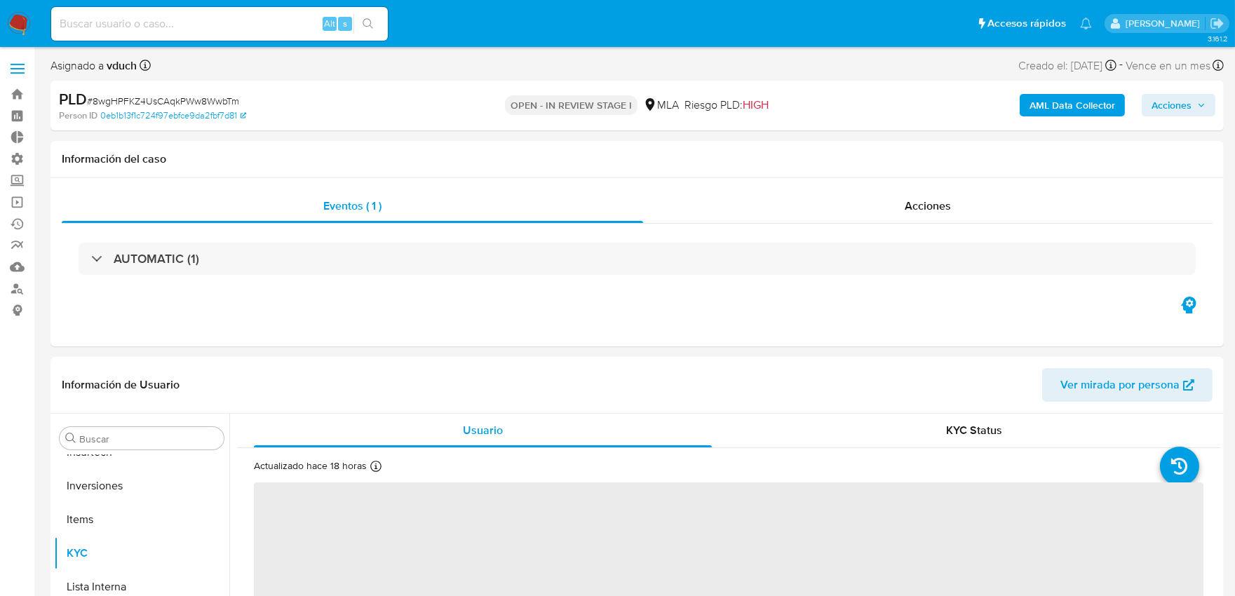
click at [1050, 108] on b "AML Data Collector" at bounding box center [1072, 105] width 86 height 22
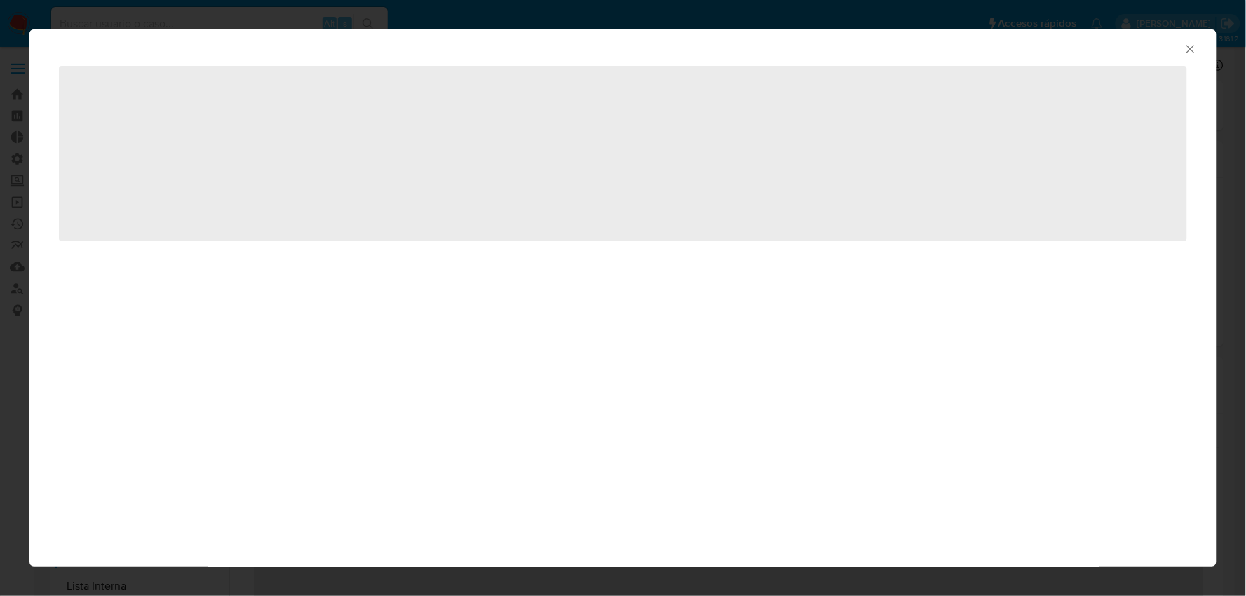
select select "10"
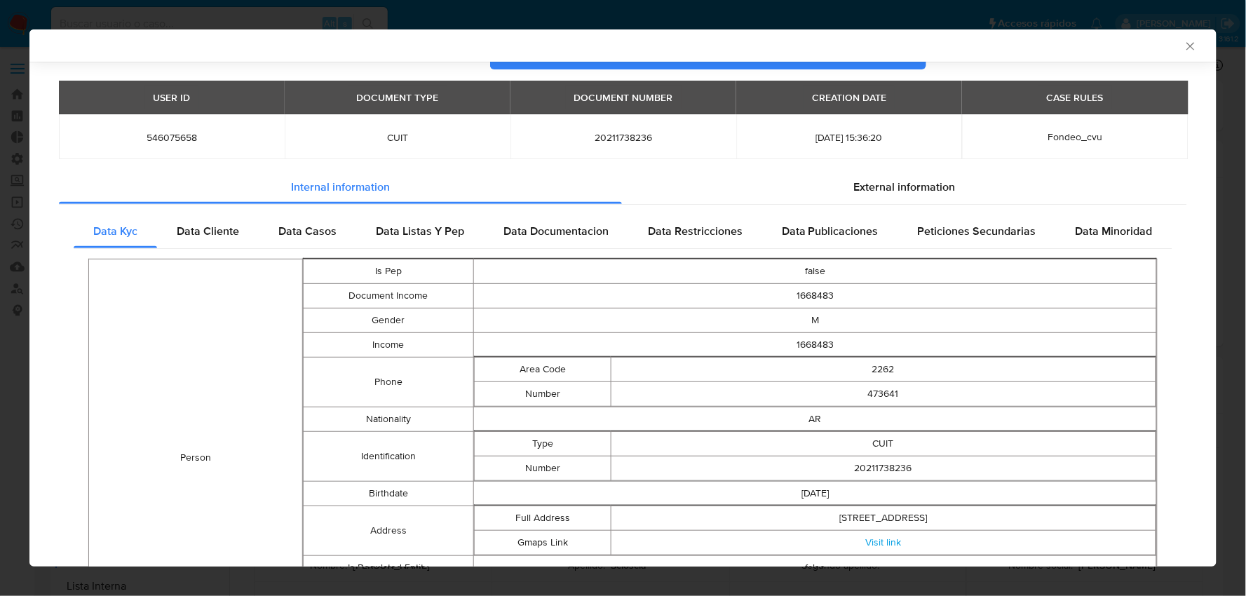
scroll to position [309, 0]
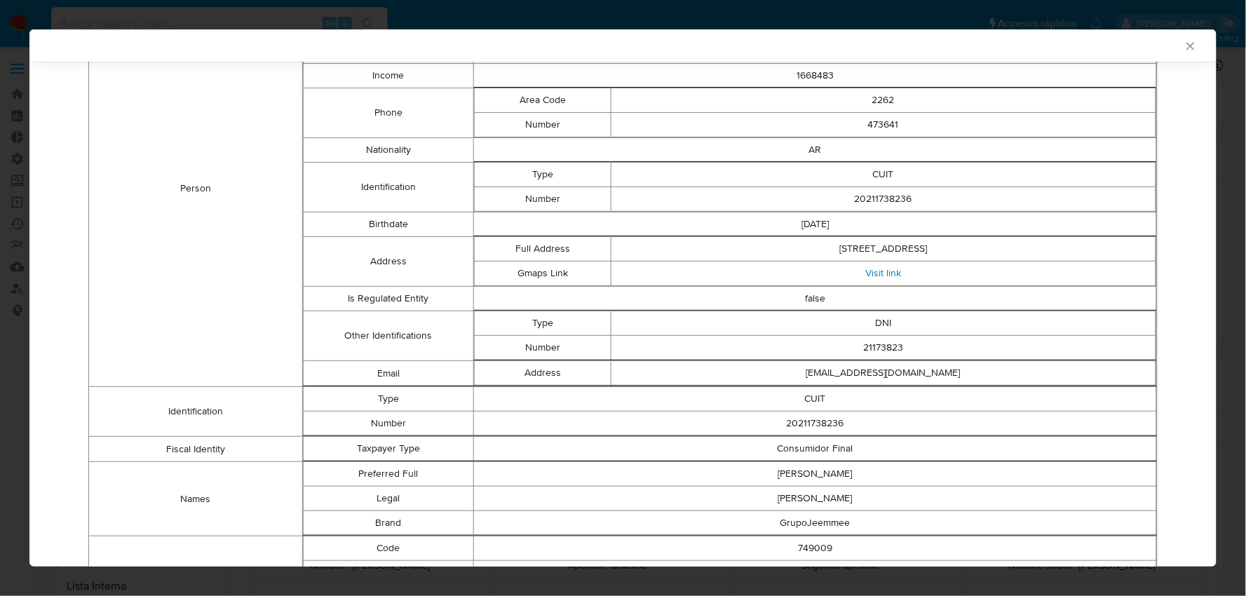
click at [865, 275] on link "Visit link" at bounding box center [883, 273] width 36 height 14
click at [881, 278] on link "Visit link" at bounding box center [883, 273] width 36 height 14
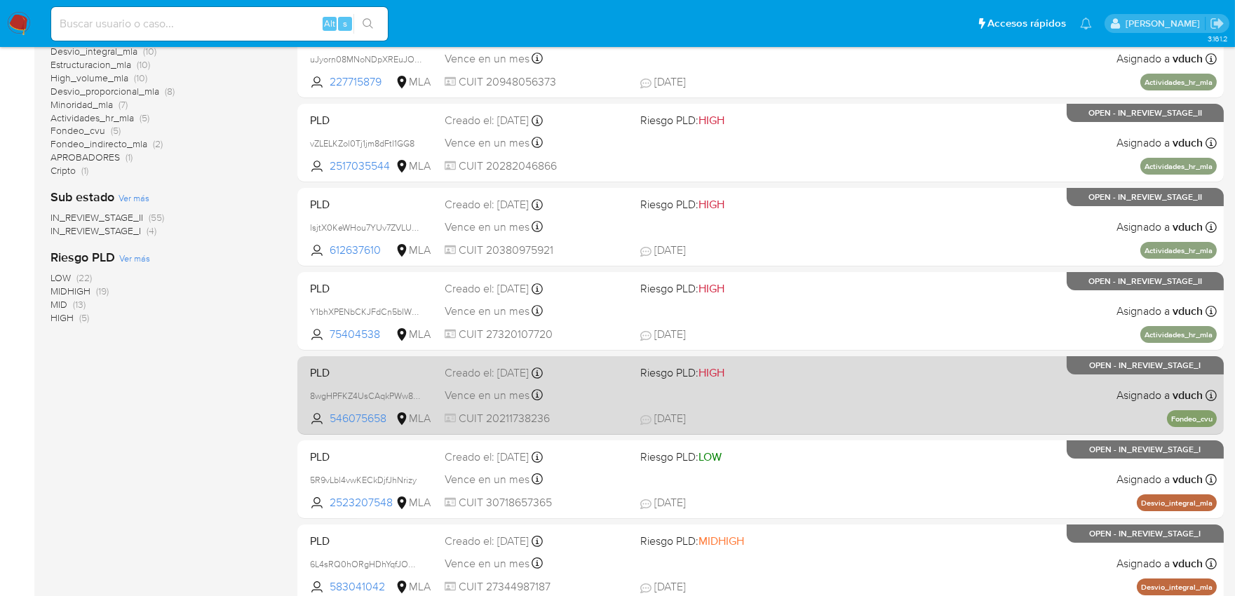
scroll to position [398, 0]
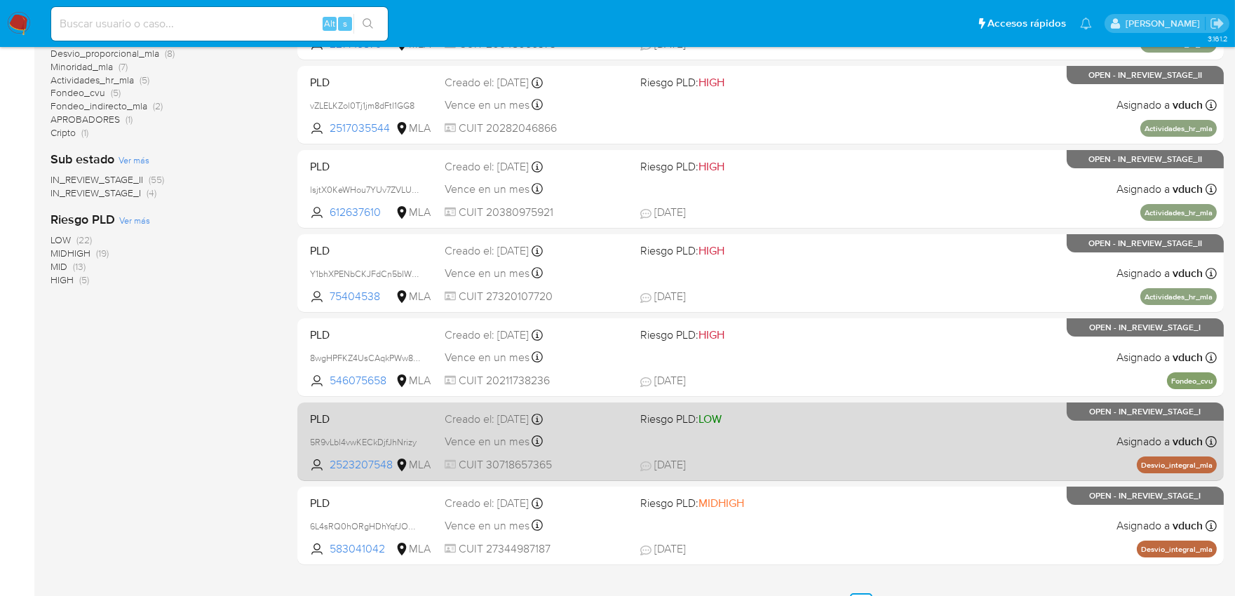
click at [368, 428] on div "PLD 5R9vLbl4vwKECkDjfJhNrizy 2523207548 MLA Riesgo PLD: LOW Creado el: [DATE] C…" at bounding box center [760, 441] width 912 height 71
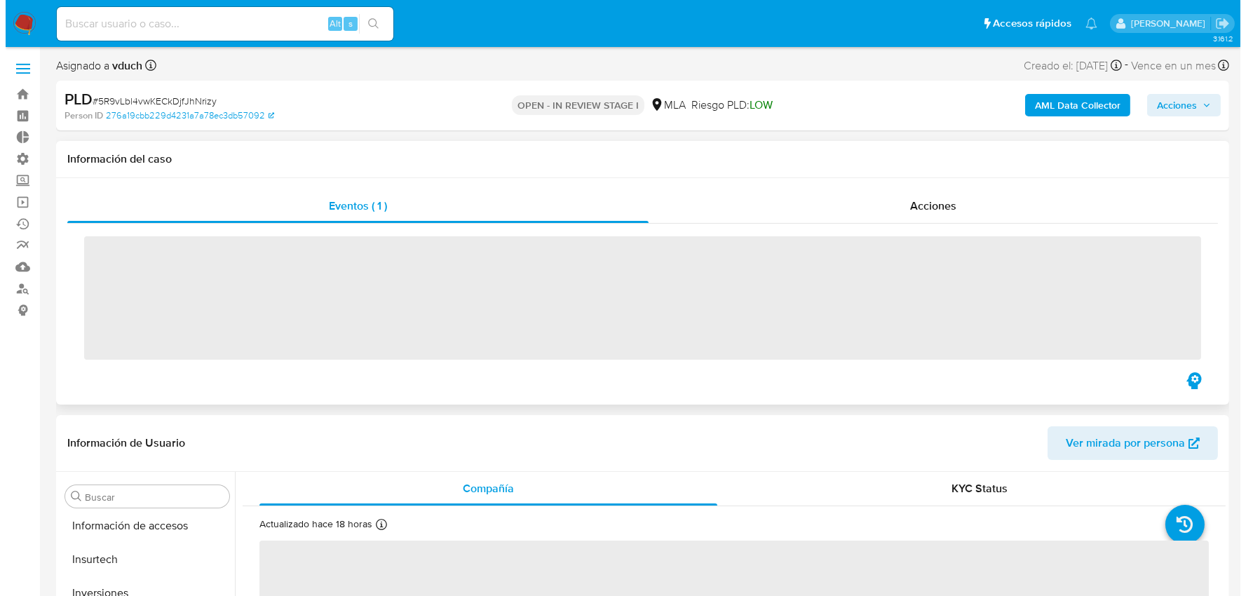
scroll to position [726, 0]
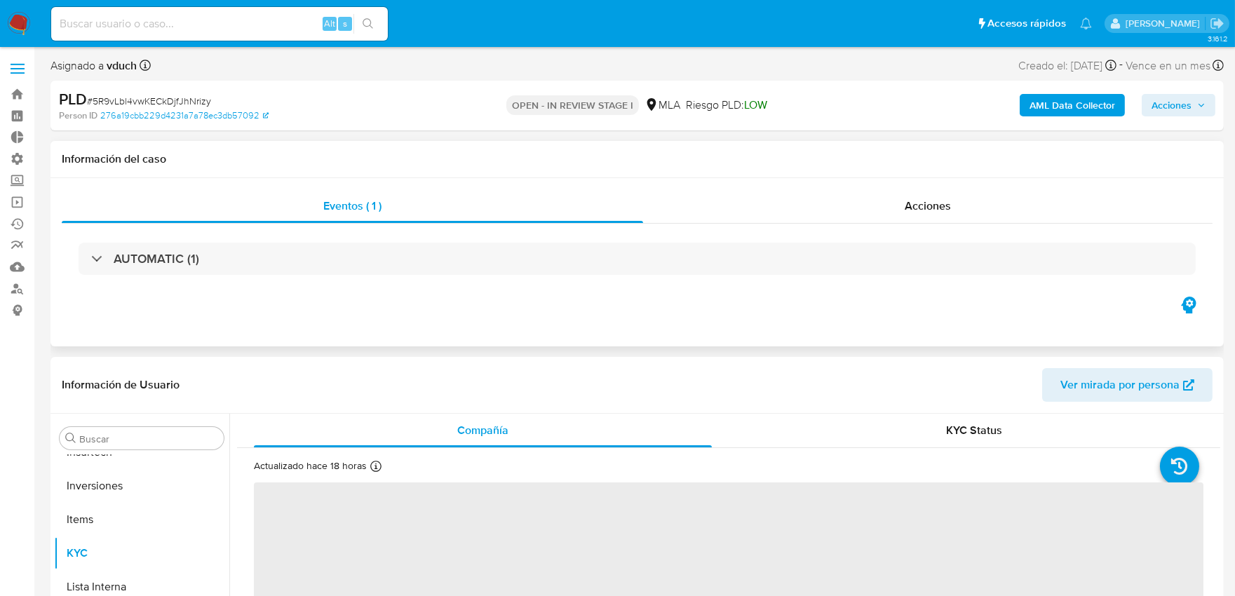
select select "10"
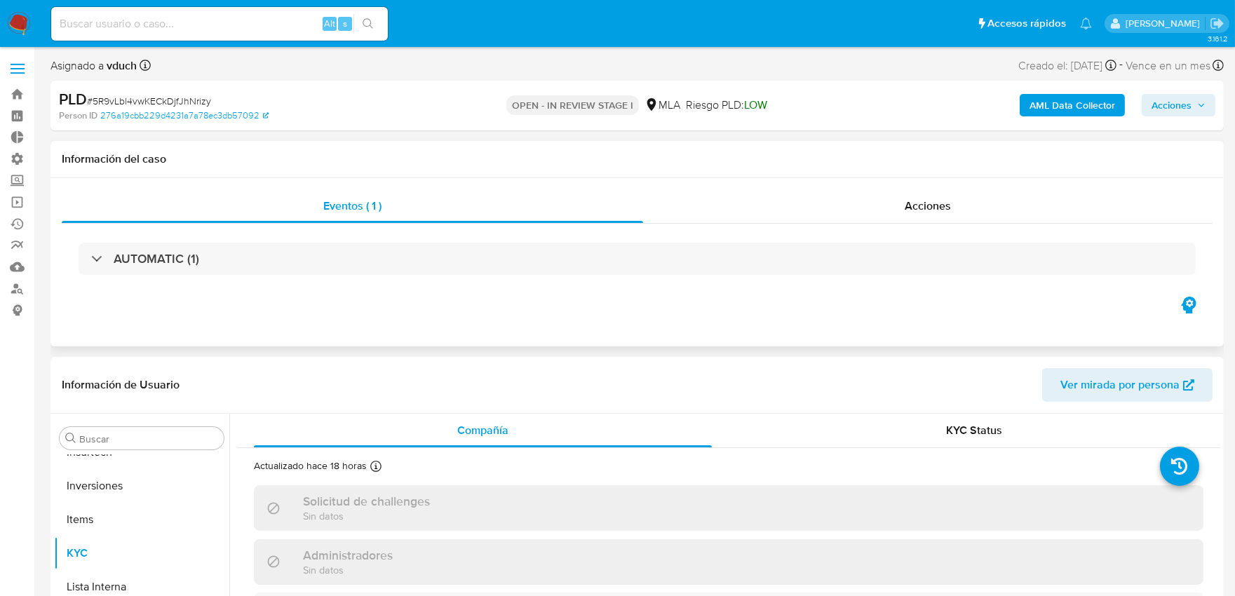
click at [1039, 103] on b "AML Data Collector" at bounding box center [1072, 105] width 86 height 22
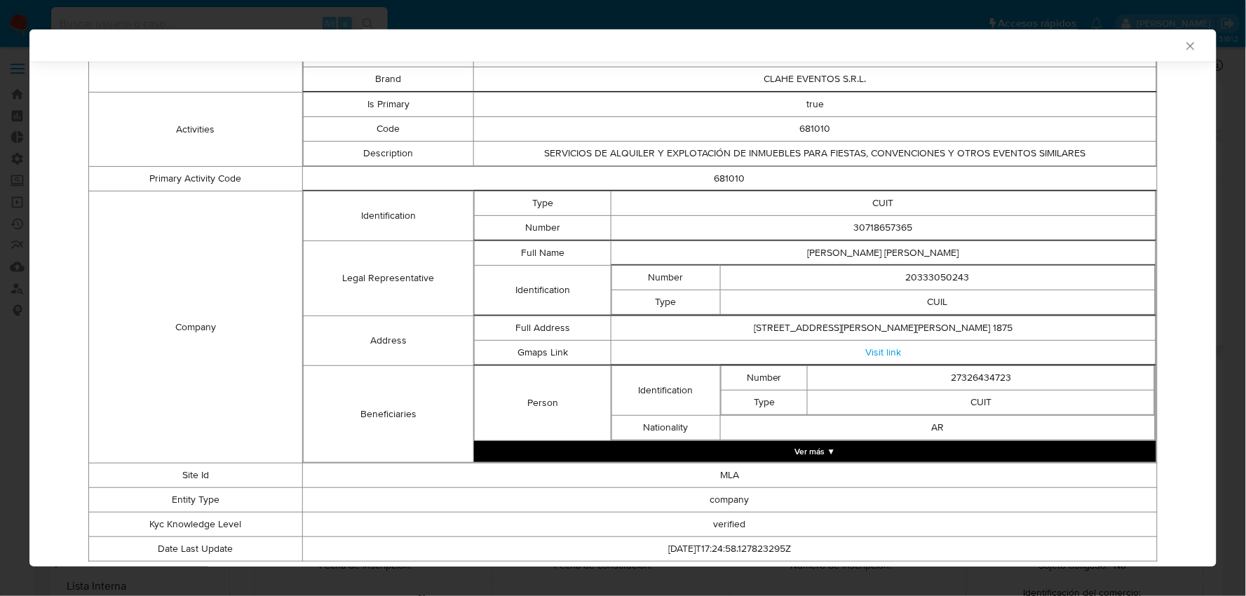
scroll to position [386, 0]
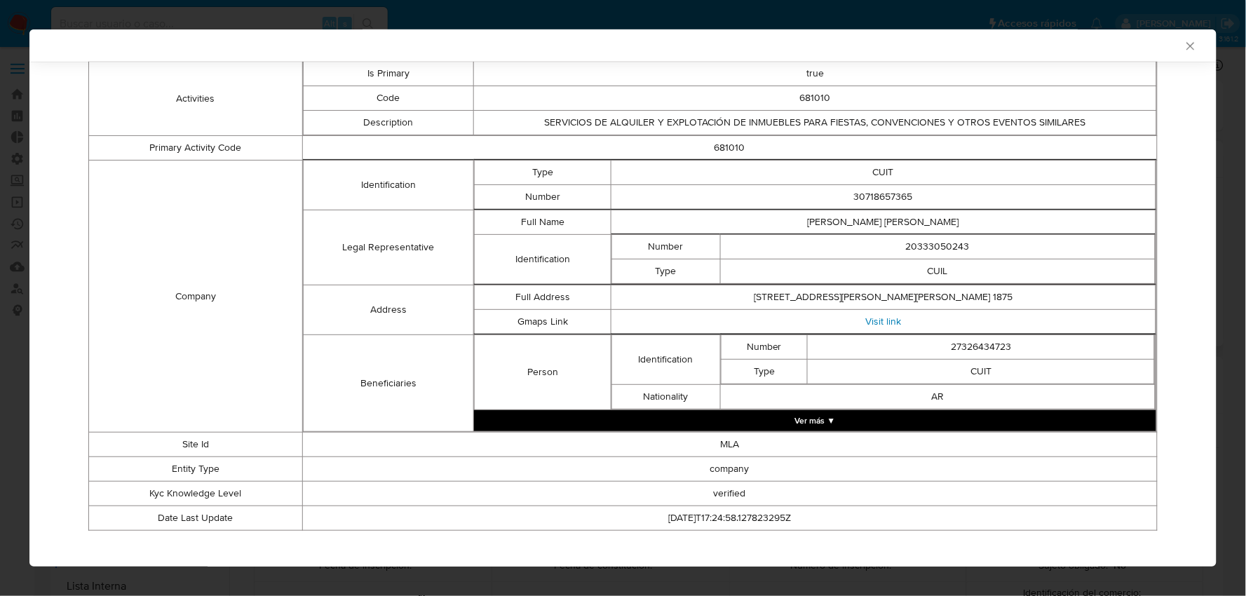
click at [872, 328] on link "Visit link" at bounding box center [883, 321] width 36 height 14
click at [1184, 52] on icon "Cerrar ventana" at bounding box center [1191, 46] width 14 height 14
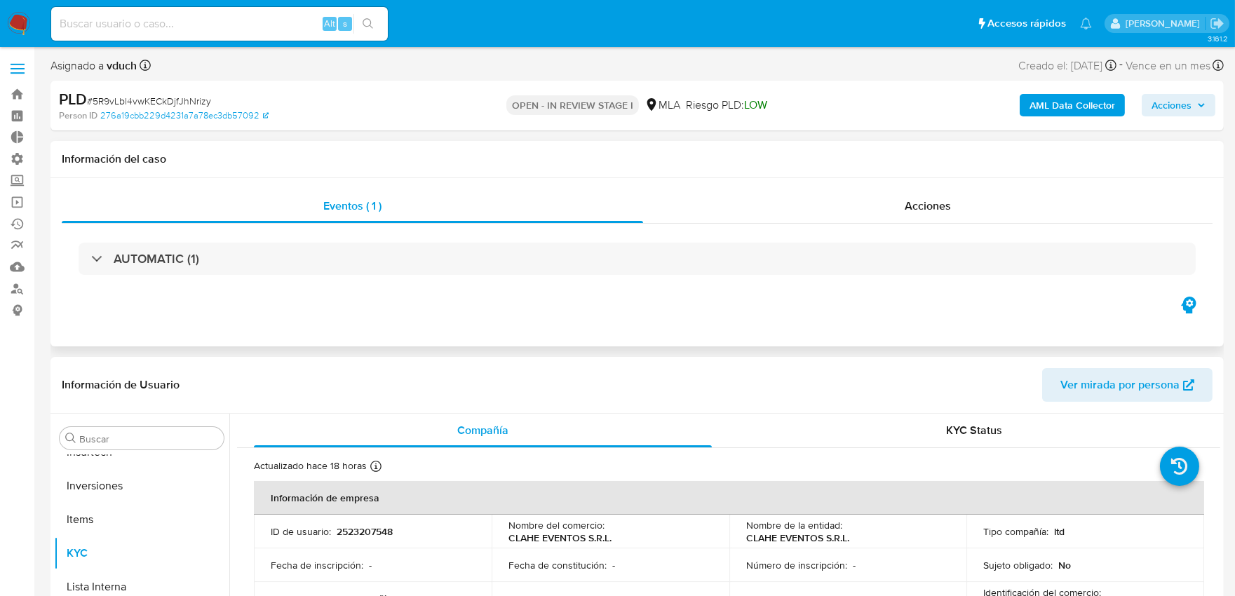
click at [1045, 100] on b "AML Data Collector" at bounding box center [1072, 105] width 86 height 22
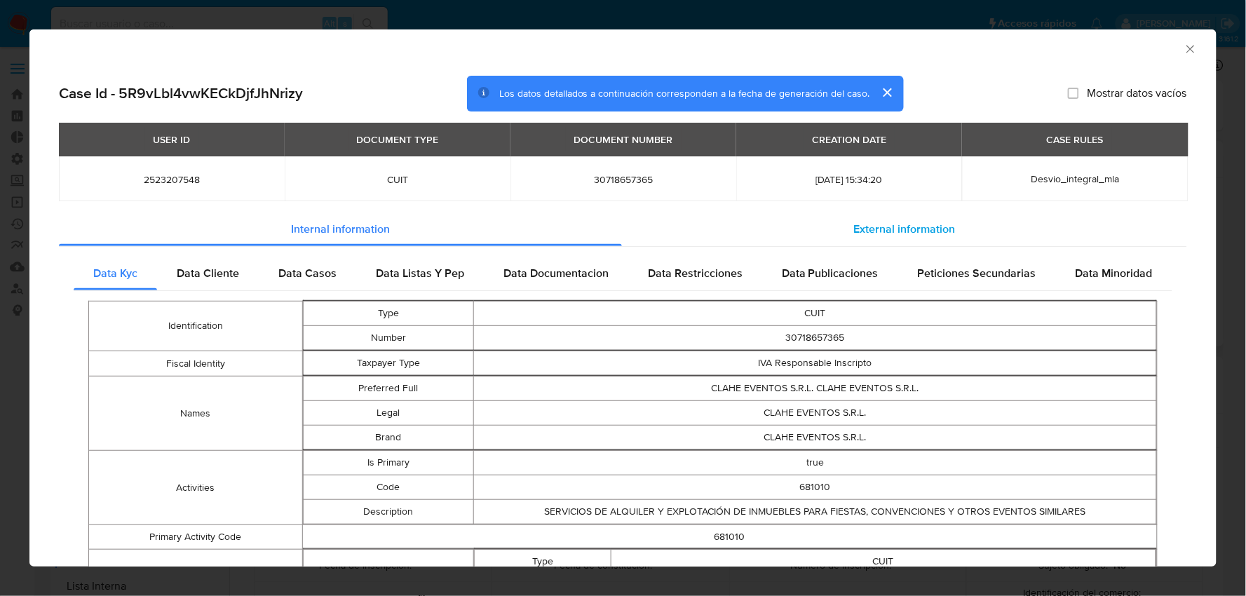
click at [907, 230] on span "External information" at bounding box center [904, 229] width 102 height 16
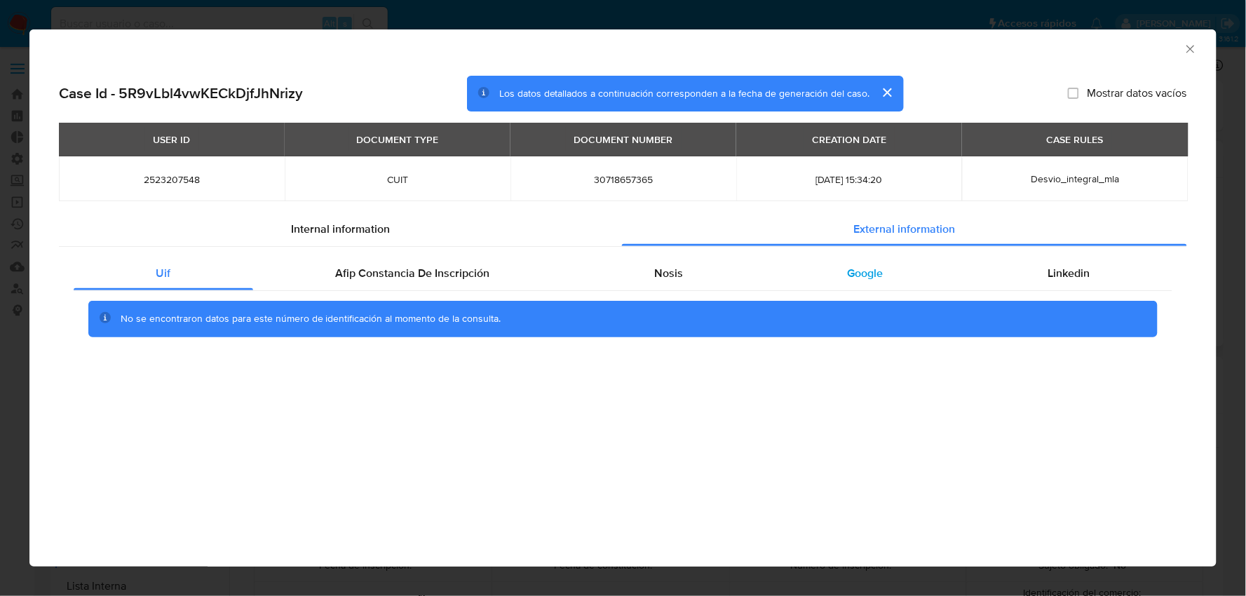
click at [865, 281] on div "Google" at bounding box center [865, 274] width 201 height 34
click at [864, 279] on span "Google" at bounding box center [866, 273] width 36 height 16
click at [697, 269] on div "Nosis" at bounding box center [669, 274] width 194 height 34
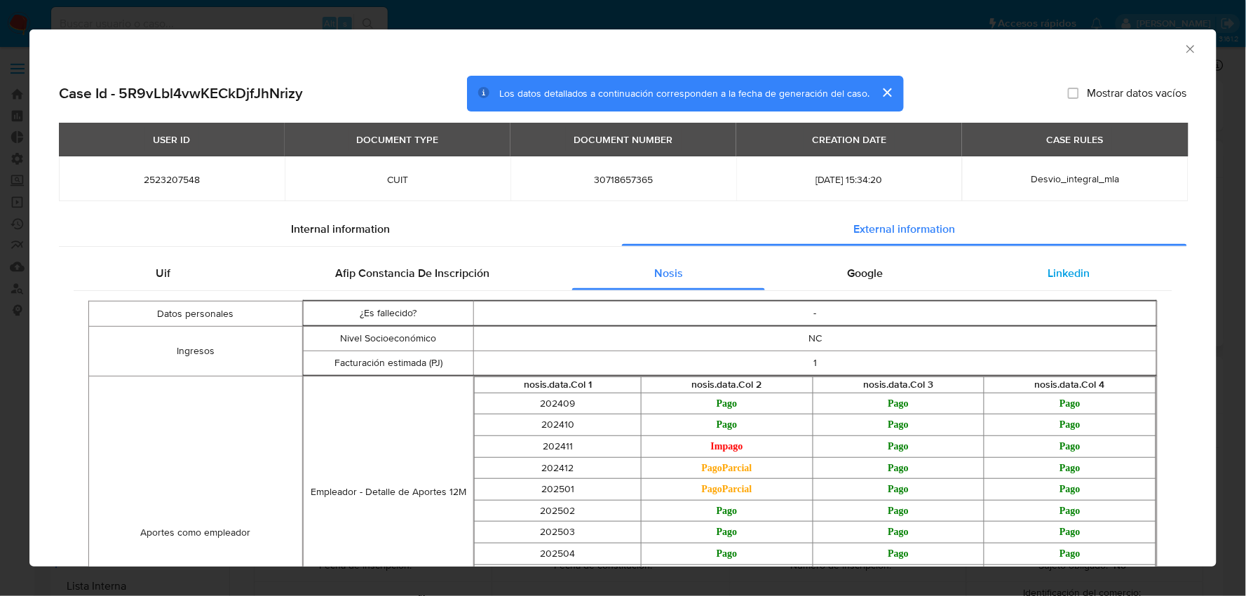
click at [1048, 274] on span "Linkedin" at bounding box center [1069, 273] width 42 height 16
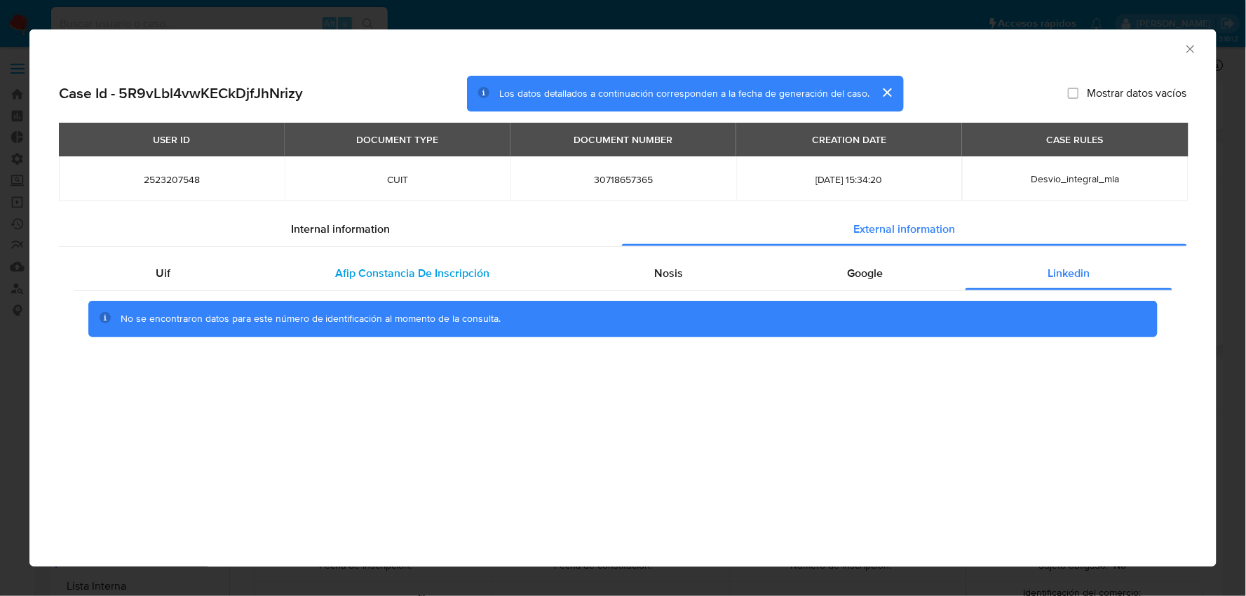
click at [459, 270] on span "Afip Constancia De Inscripción" at bounding box center [412, 273] width 154 height 16
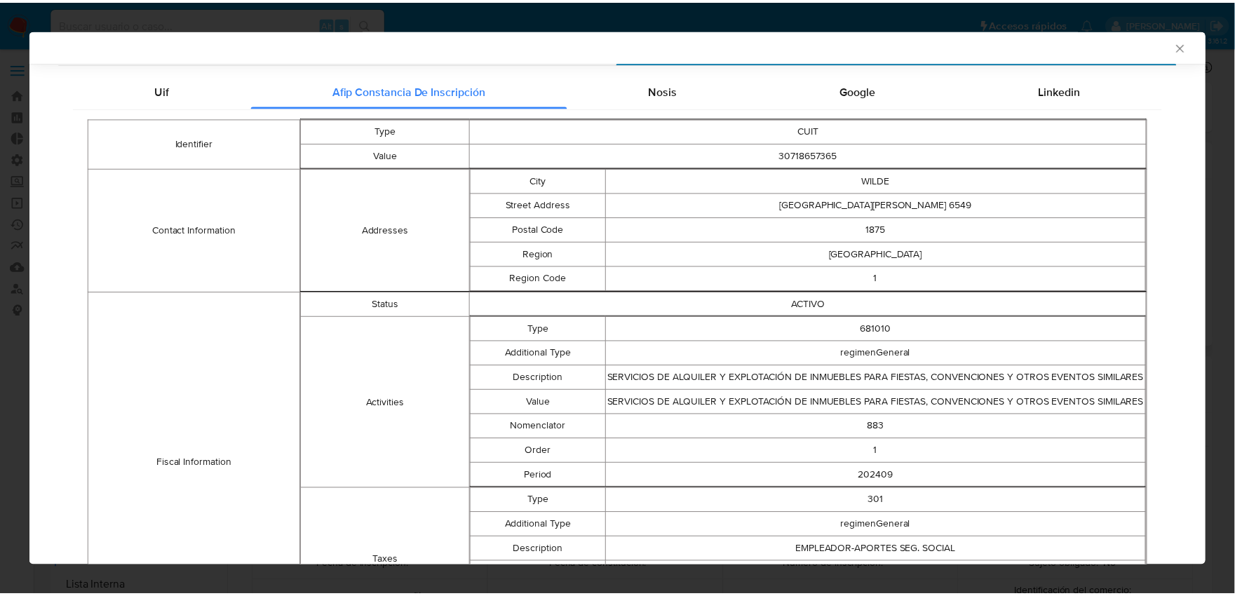
scroll to position [0, 0]
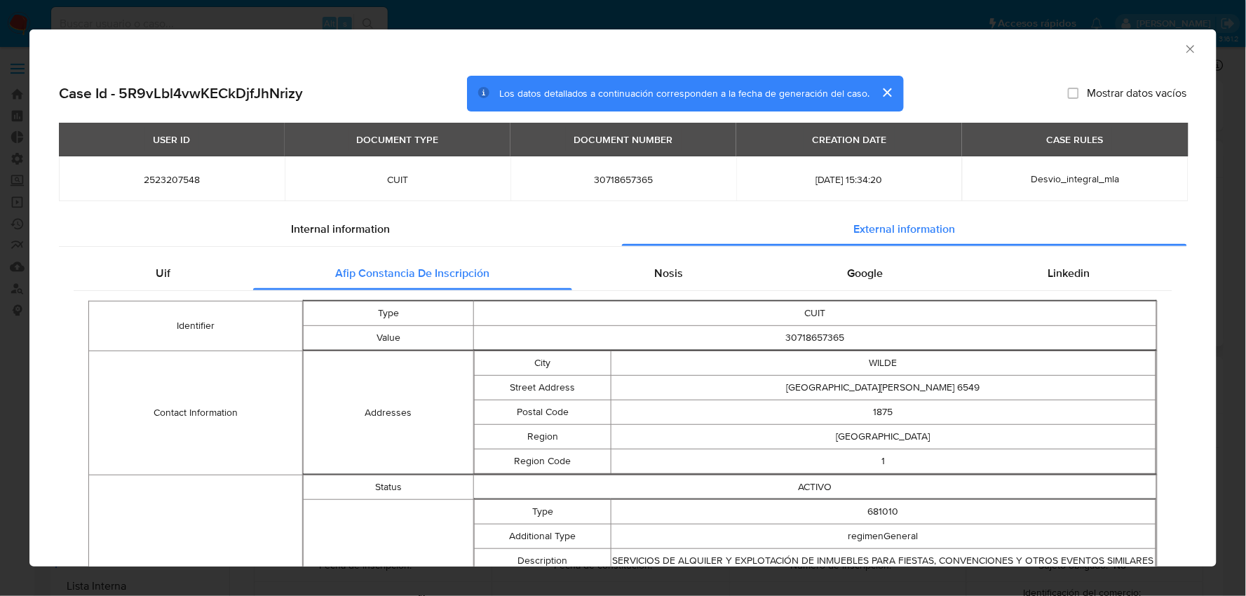
click at [1184, 46] on icon "Cerrar ventana" at bounding box center [1191, 49] width 14 height 14
